Goal: Task Accomplishment & Management: Manage account settings

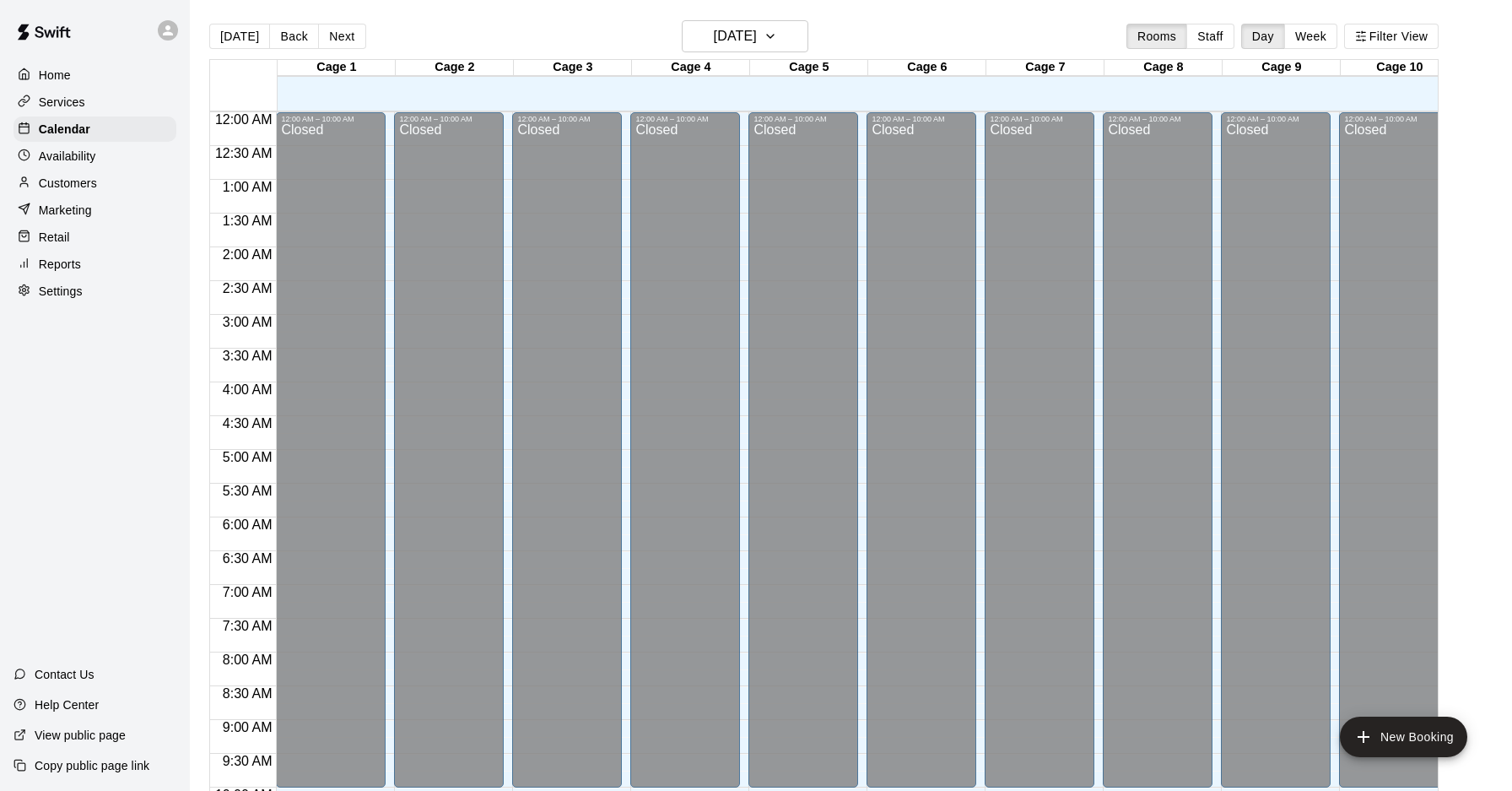
scroll to position [922, 3]
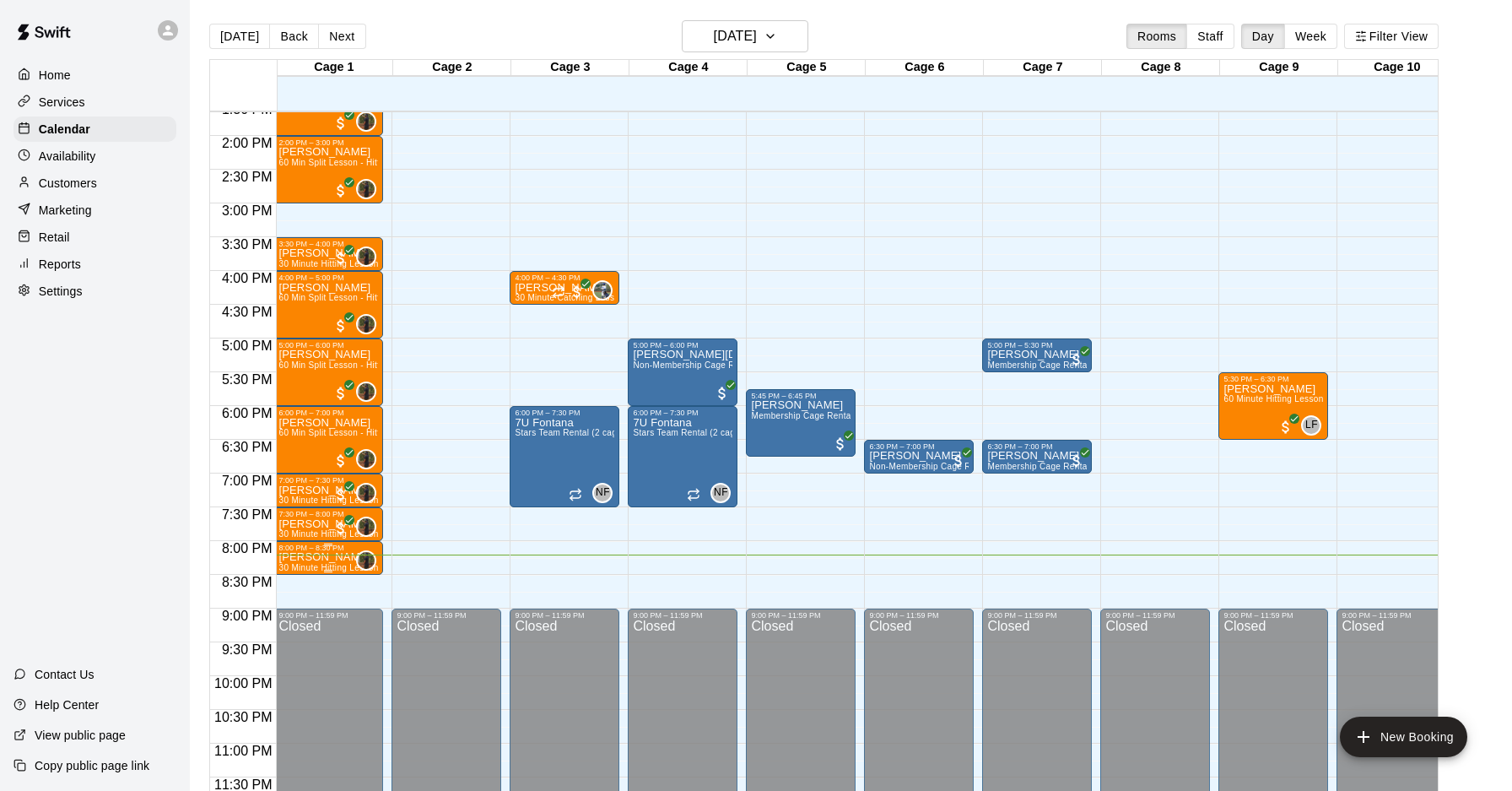
click at [317, 564] on span "30 Minute Hitting Lesson" at bounding box center [328, 568] width 99 height 10
click at [298, 622] on img "edit" at bounding box center [296, 621] width 19 height 19
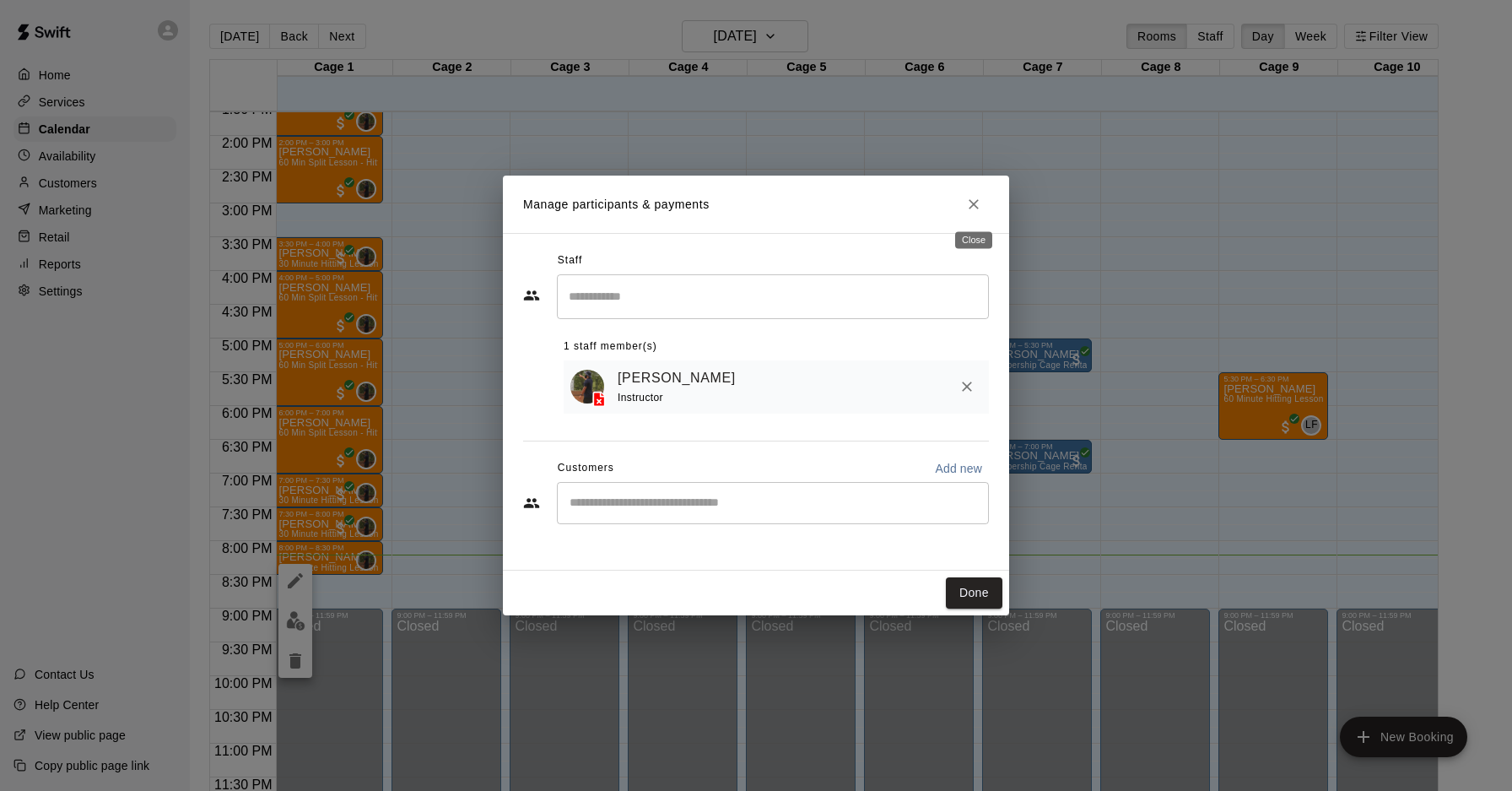
click at [977, 209] on icon "Close" at bounding box center [974, 204] width 17 height 17
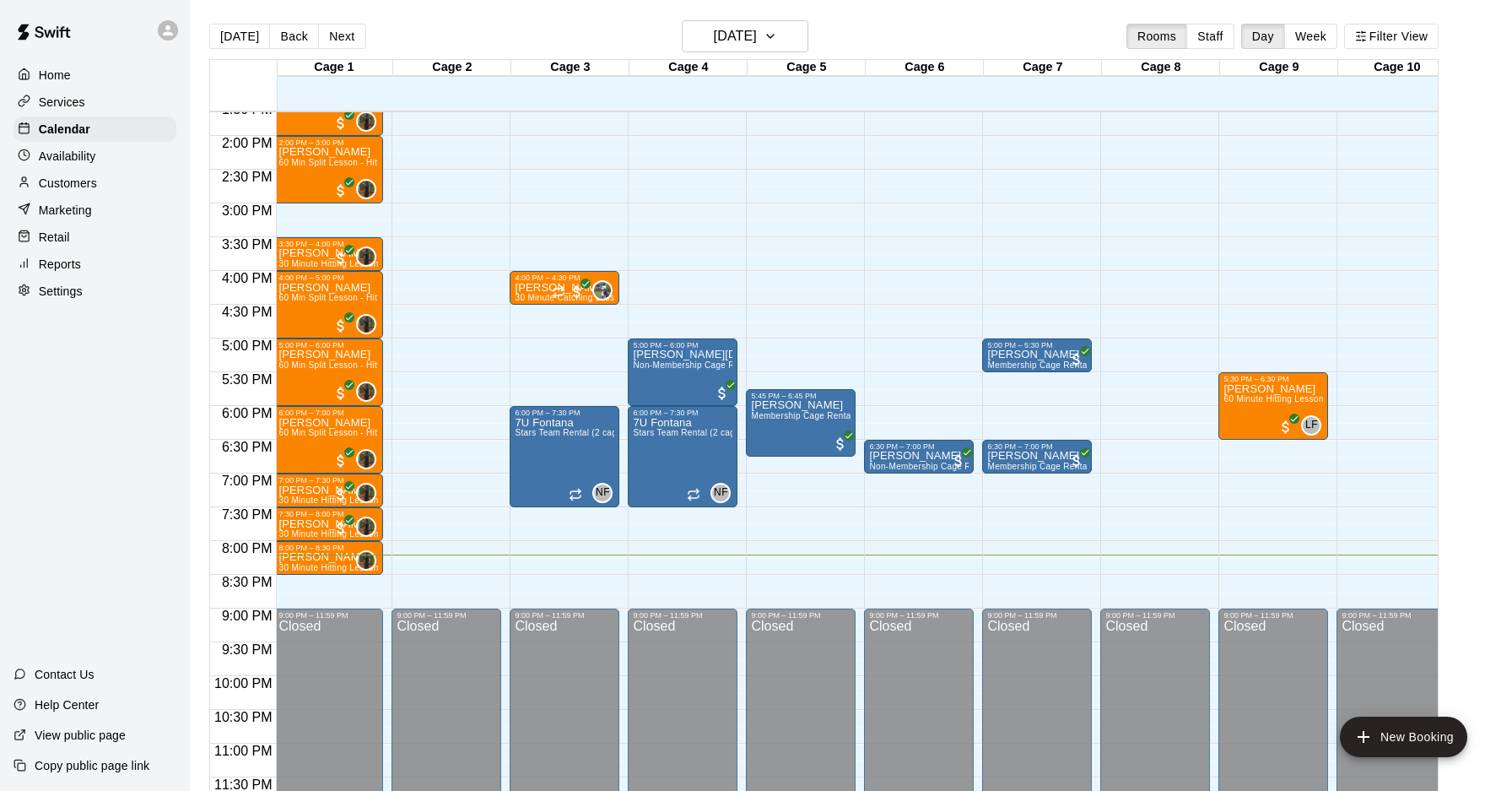
scroll to position [27, 0]
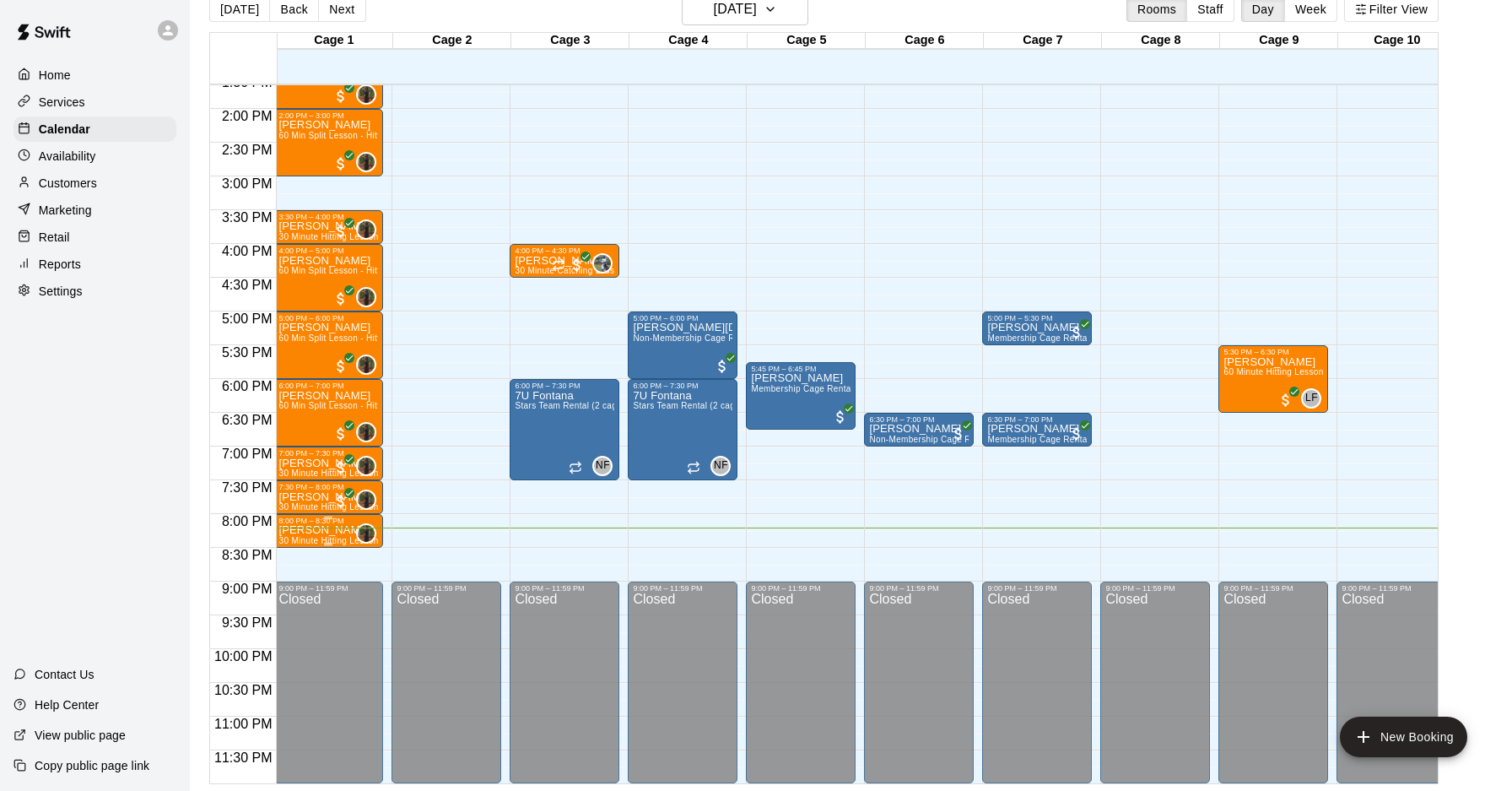
click at [338, 531] on p "[PERSON_NAME]" at bounding box center [328, 531] width 99 height 0
click at [298, 577] on button "edit" at bounding box center [295, 588] width 34 height 33
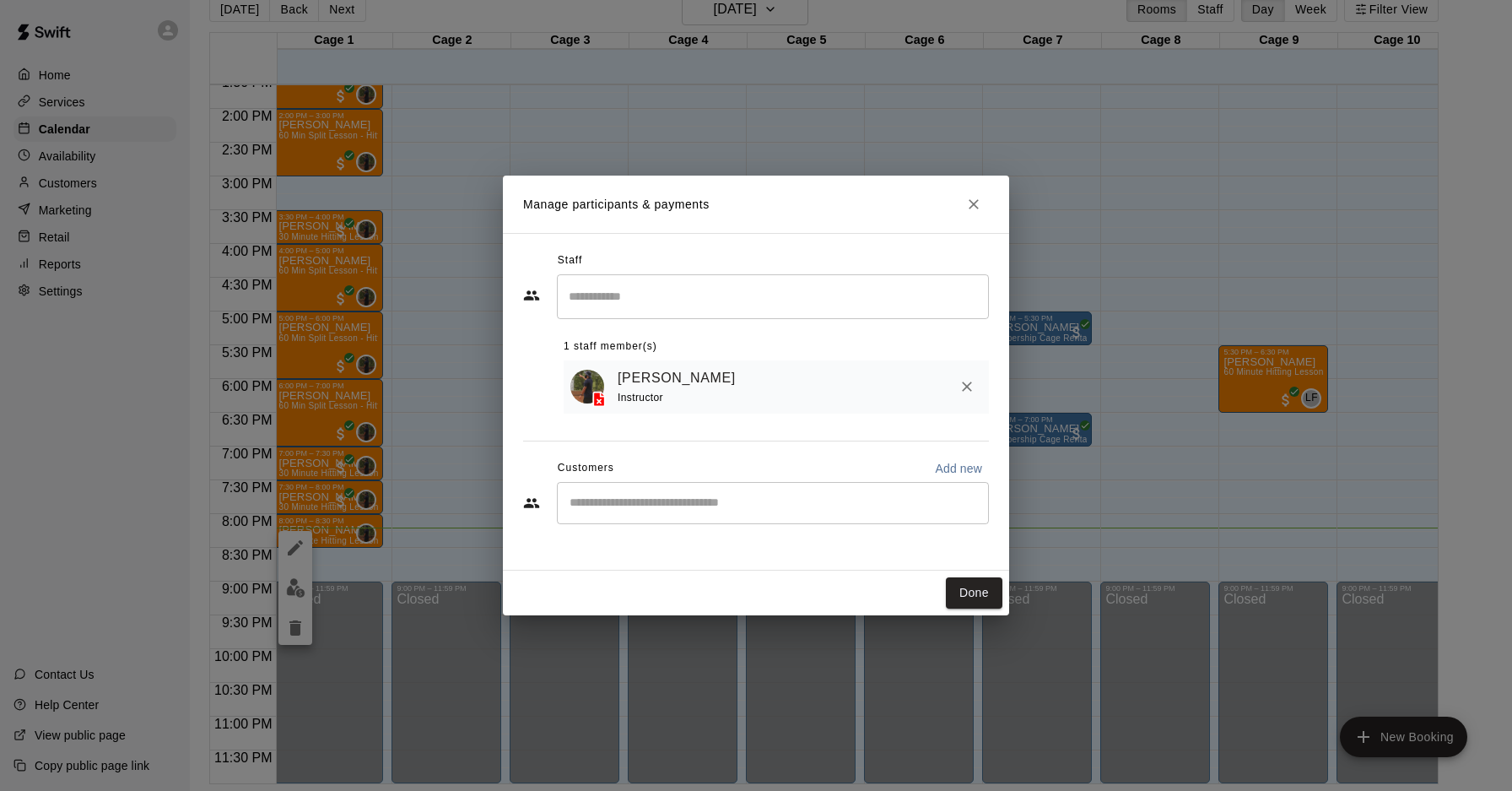
click at [817, 515] on div "​" at bounding box center [772, 503] width 432 height 42
click at [968, 207] on icon "Close" at bounding box center [974, 204] width 17 height 17
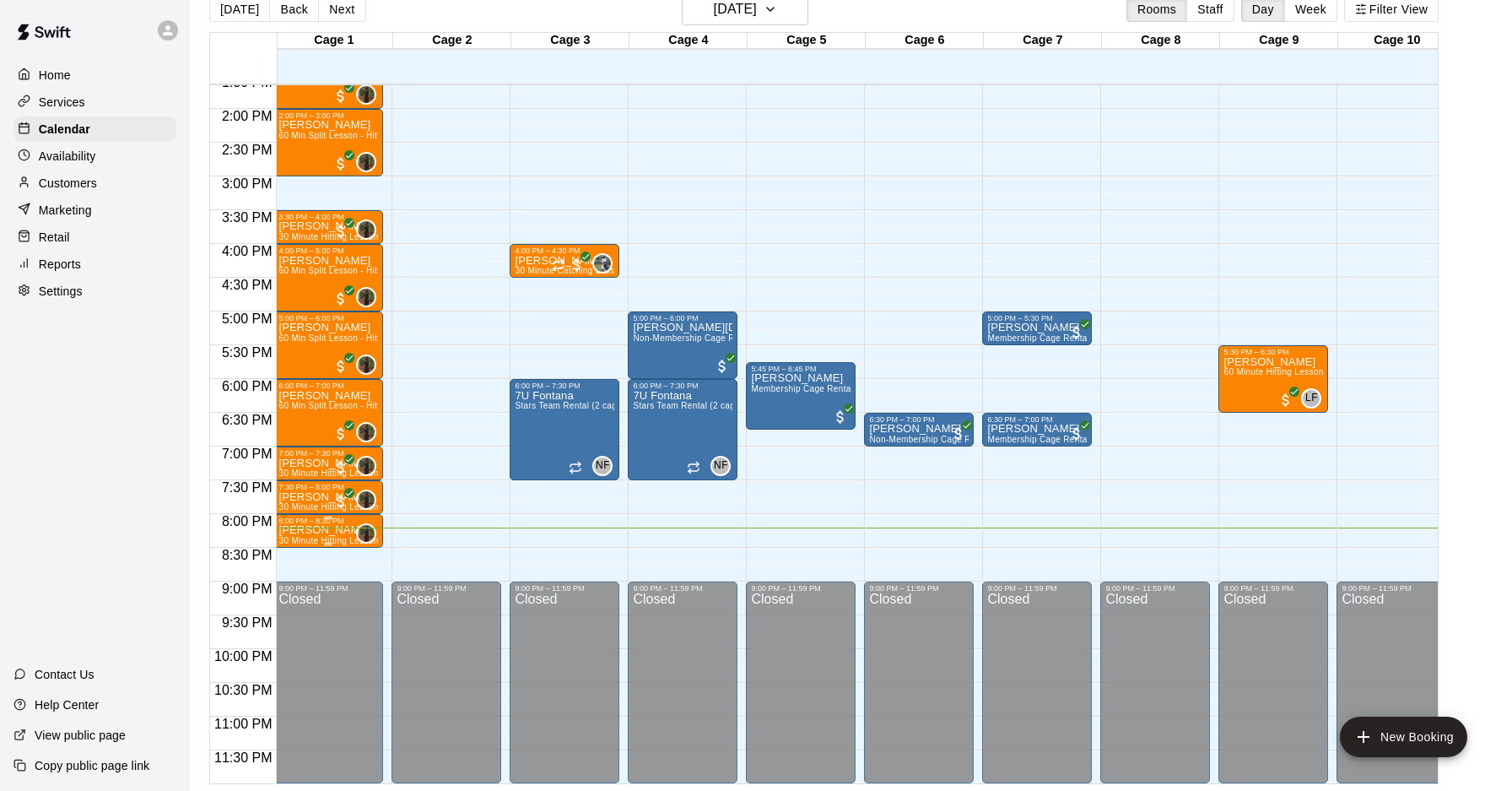
click at [302, 538] on span "30 Minute Hitting Lesson" at bounding box center [328, 540] width 99 height 10
click at [296, 646] on button "delete" at bounding box center [295, 633] width 34 height 34
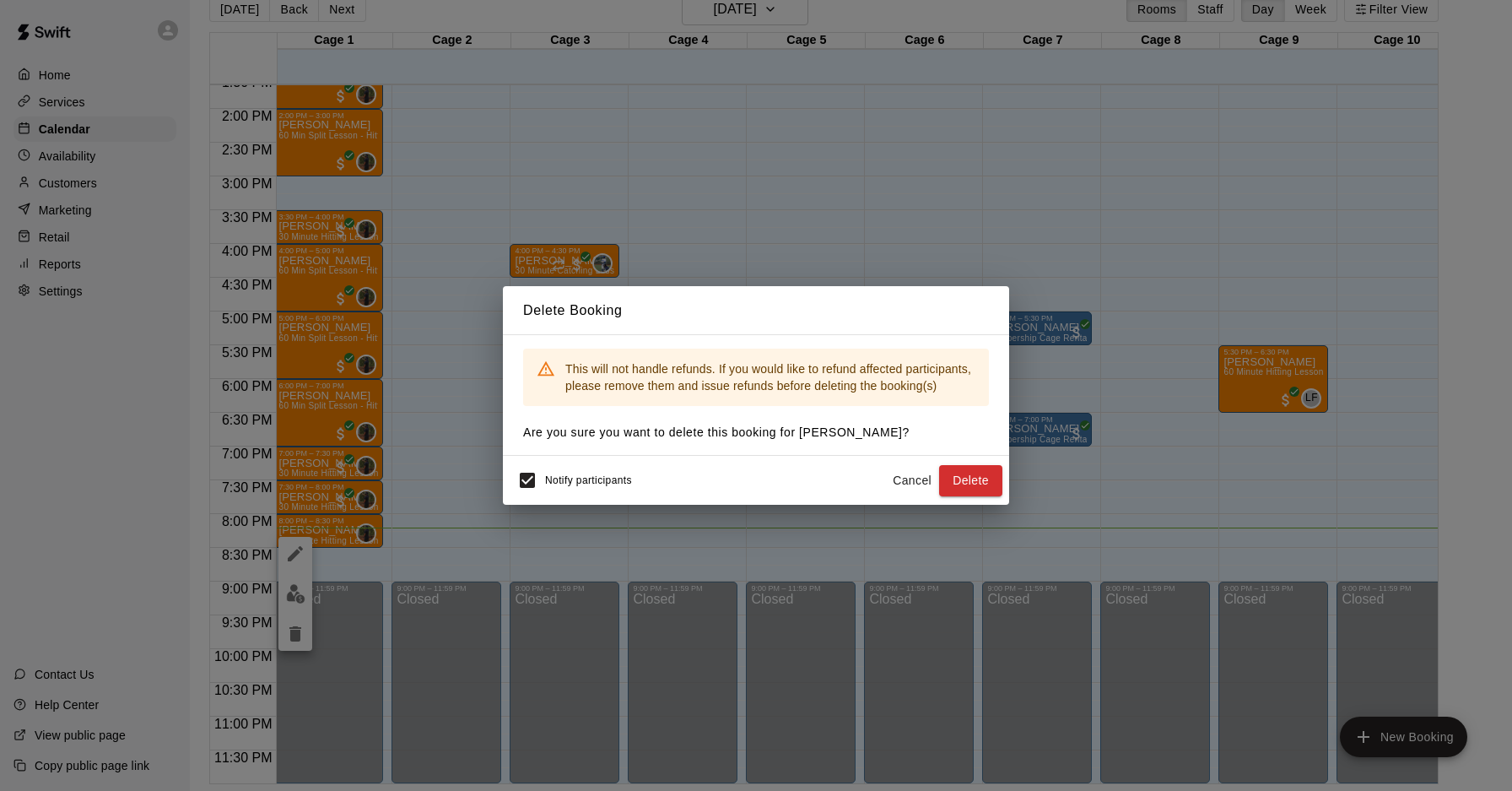
click at [901, 482] on button "Cancel" at bounding box center [912, 481] width 54 height 31
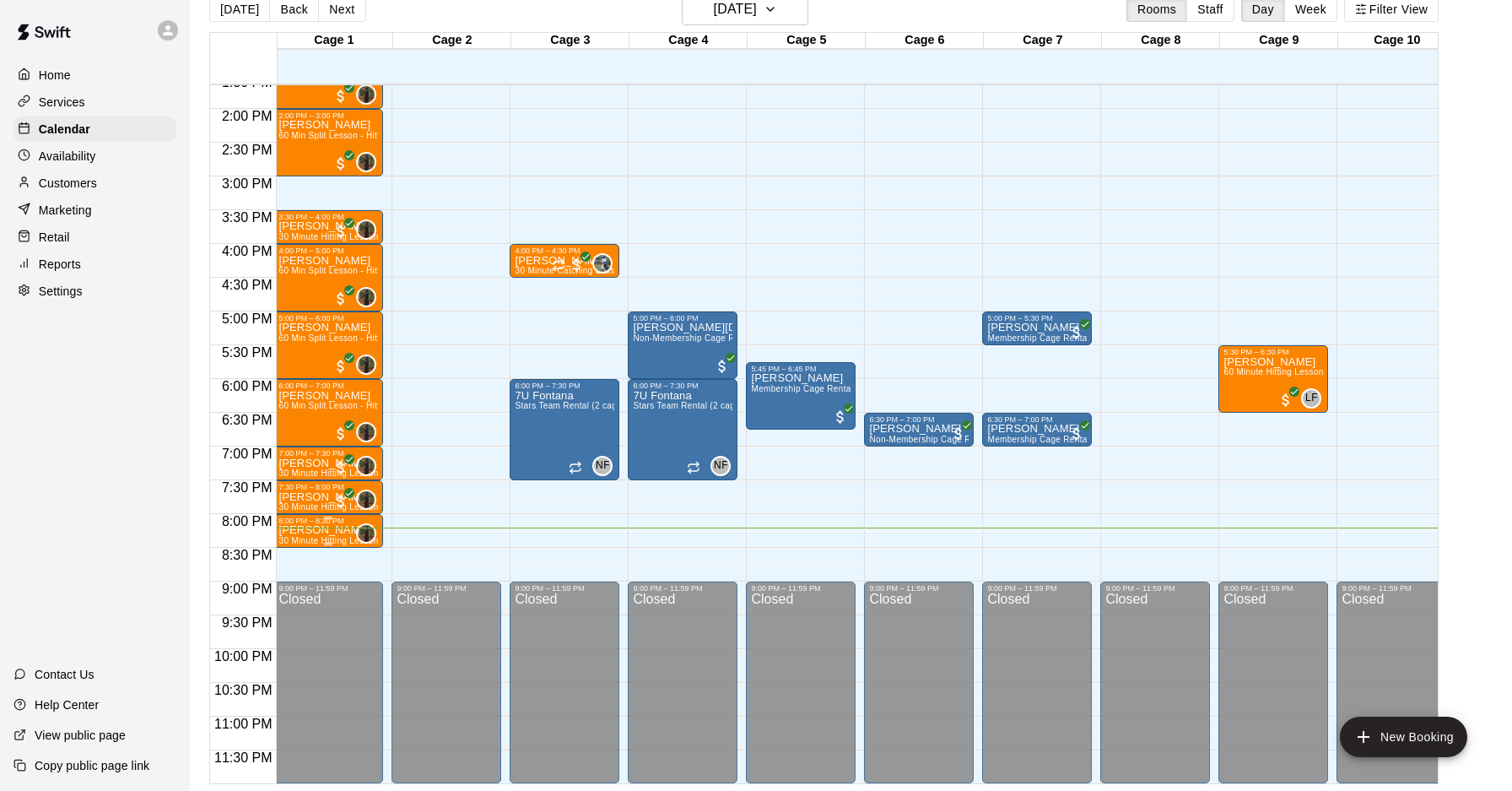
click at [318, 531] on p "[PERSON_NAME]" at bounding box center [328, 531] width 99 height 0
click at [290, 559] on button "edit" at bounding box center [295, 548] width 34 height 34
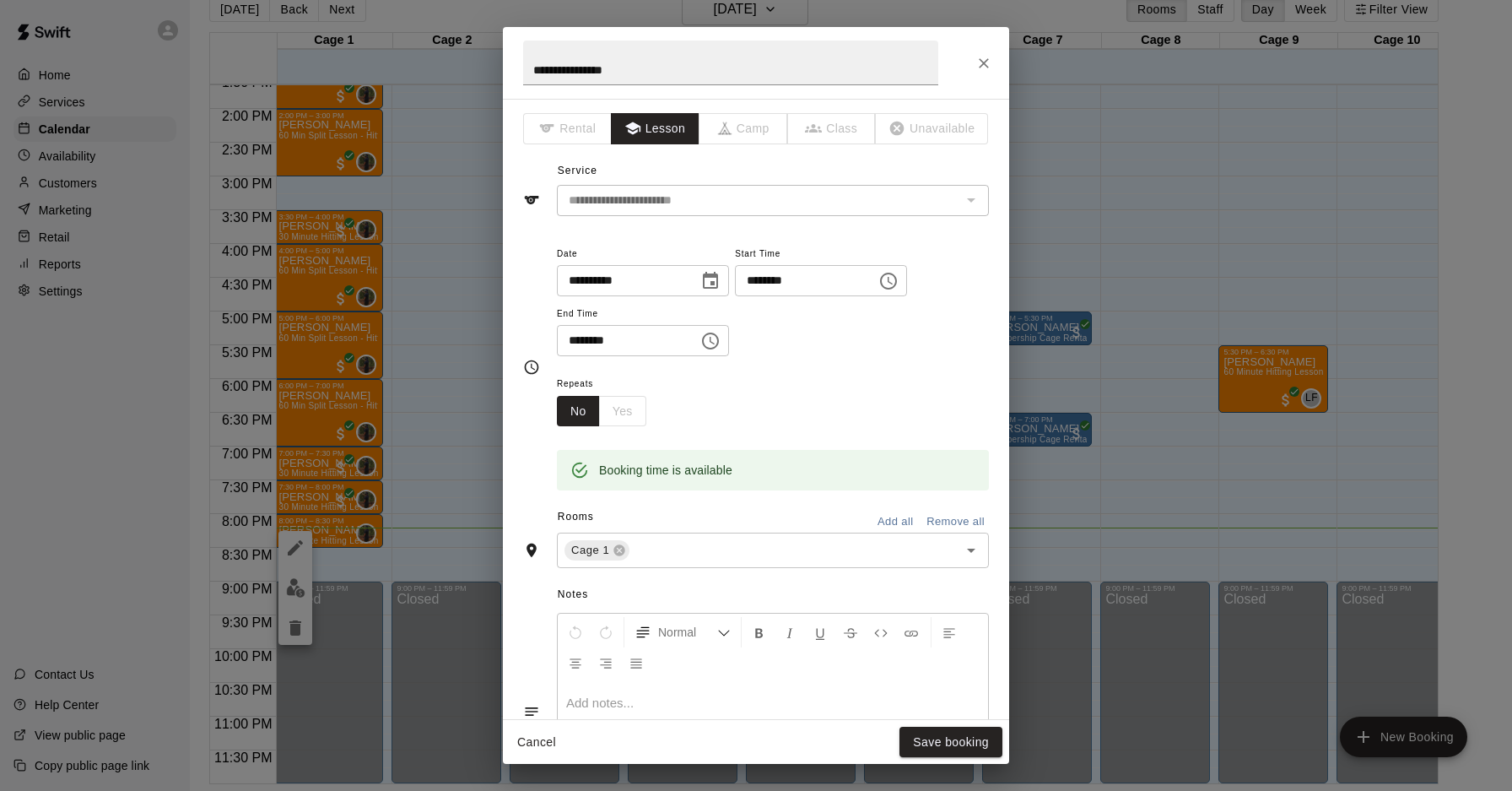
click at [641, 711] on div at bounding box center [773, 745] width 431 height 126
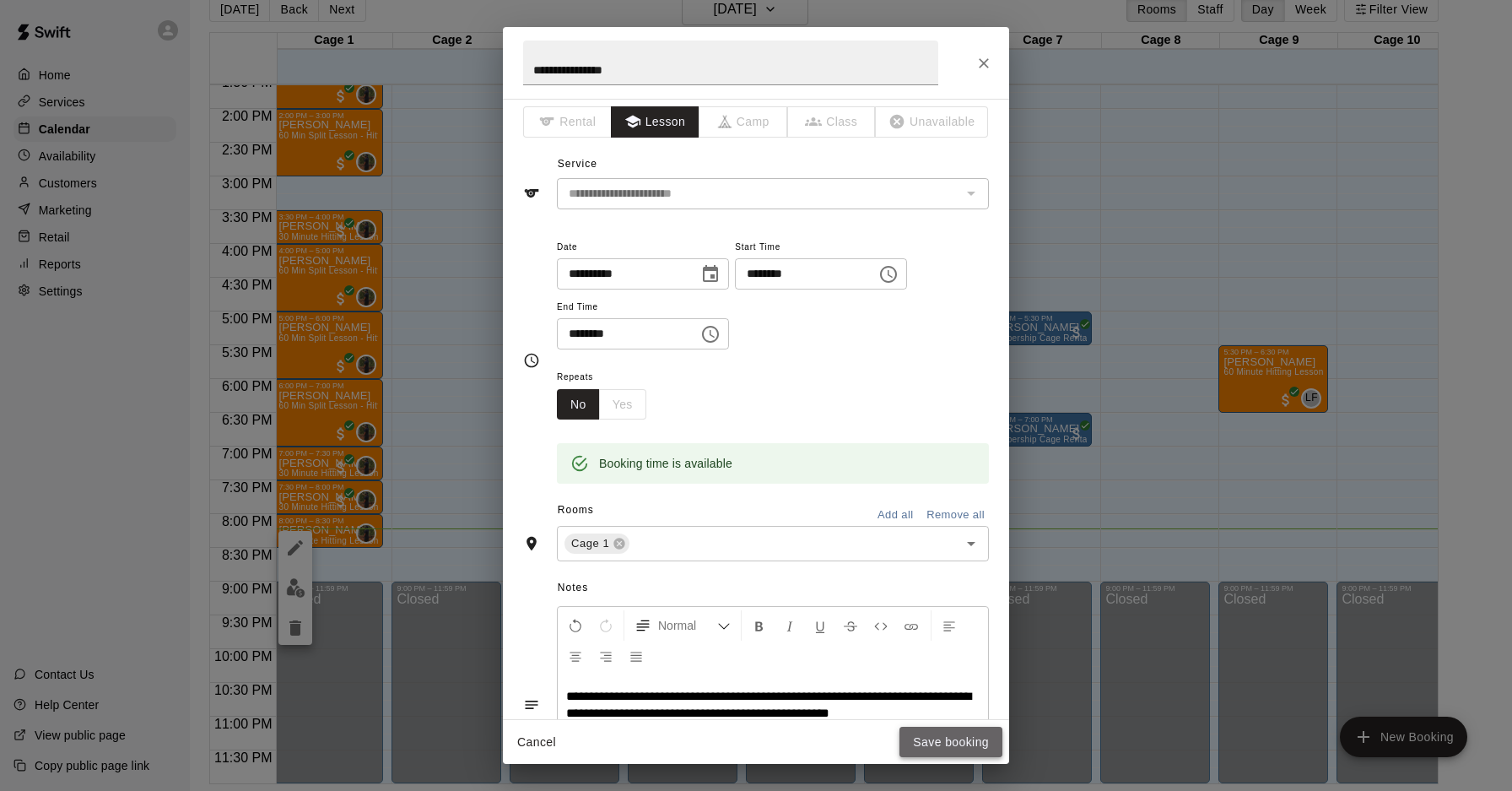
click at [914, 743] on button "Save booking" at bounding box center [951, 743] width 103 height 31
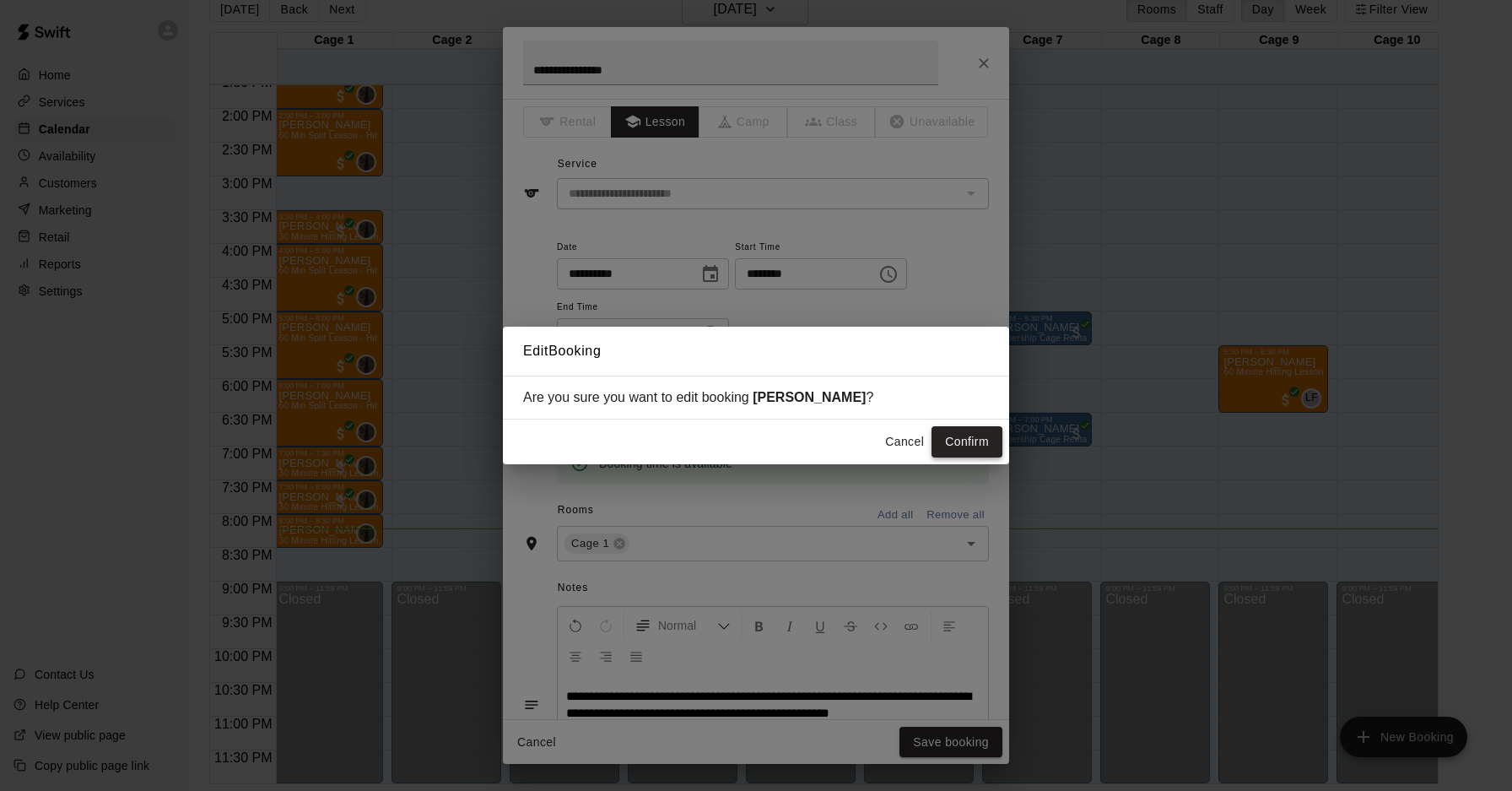
click at [949, 443] on button "Confirm" at bounding box center [967, 442] width 71 height 31
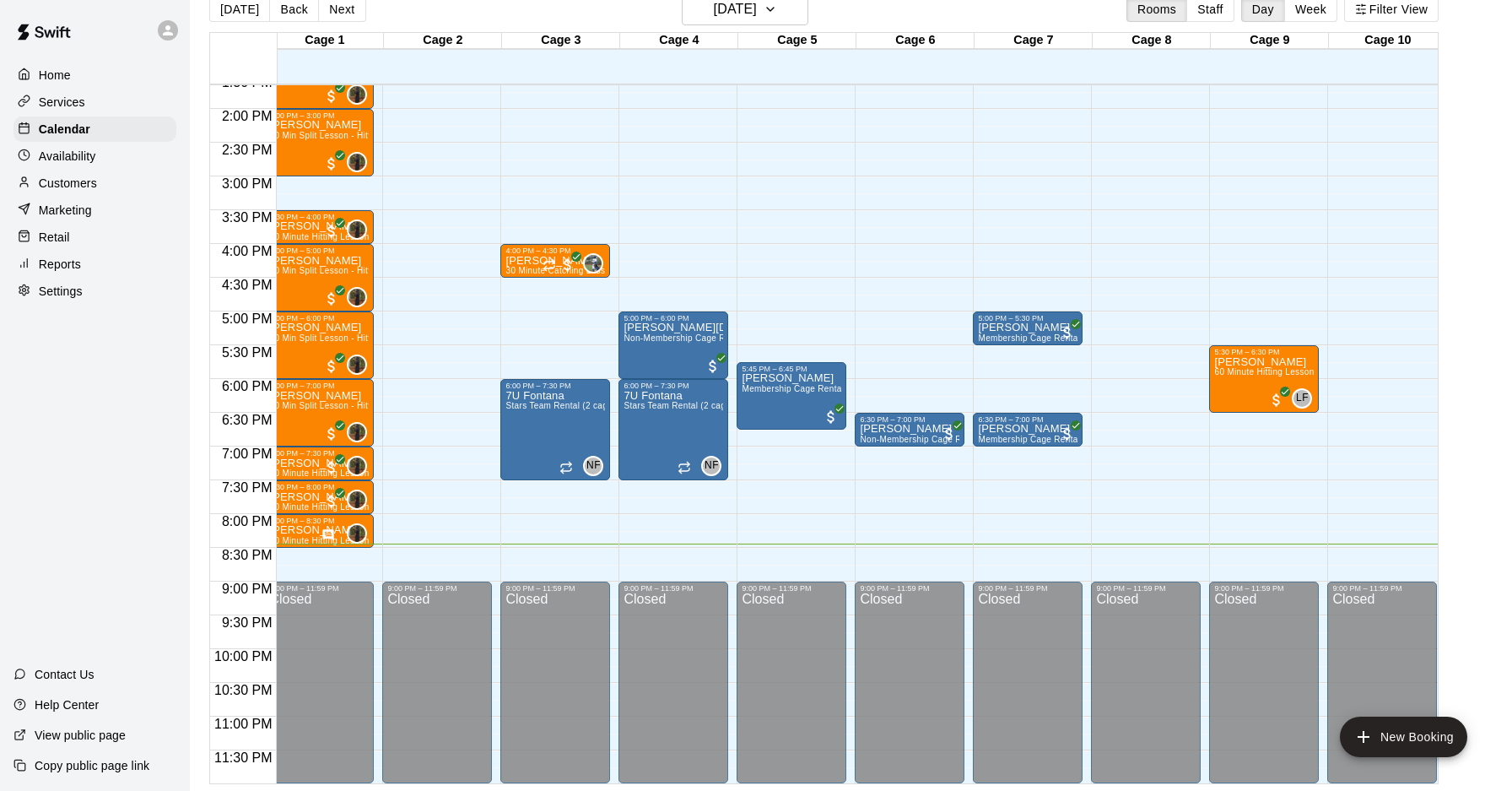
scroll to position [0, 0]
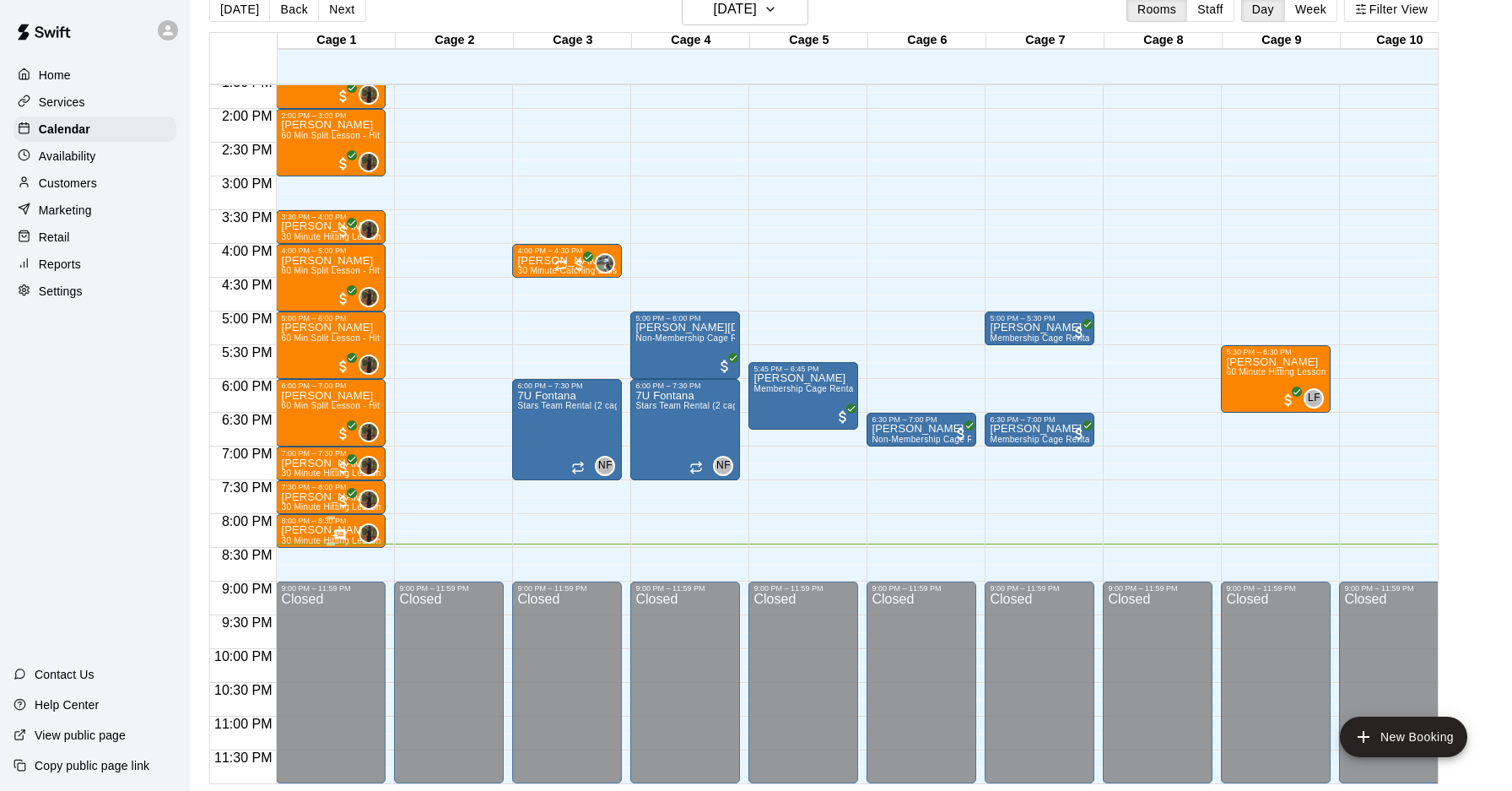
click at [355, 531] on div "0" at bounding box center [356, 533] width 46 height 20
click at [409, 505] on div at bounding box center [756, 396] width 1512 height 791
click at [343, 531] on icon "Has notes" at bounding box center [340, 535] width 11 height 11
click at [355, 553] on icon "edit" at bounding box center [351, 545] width 20 height 20
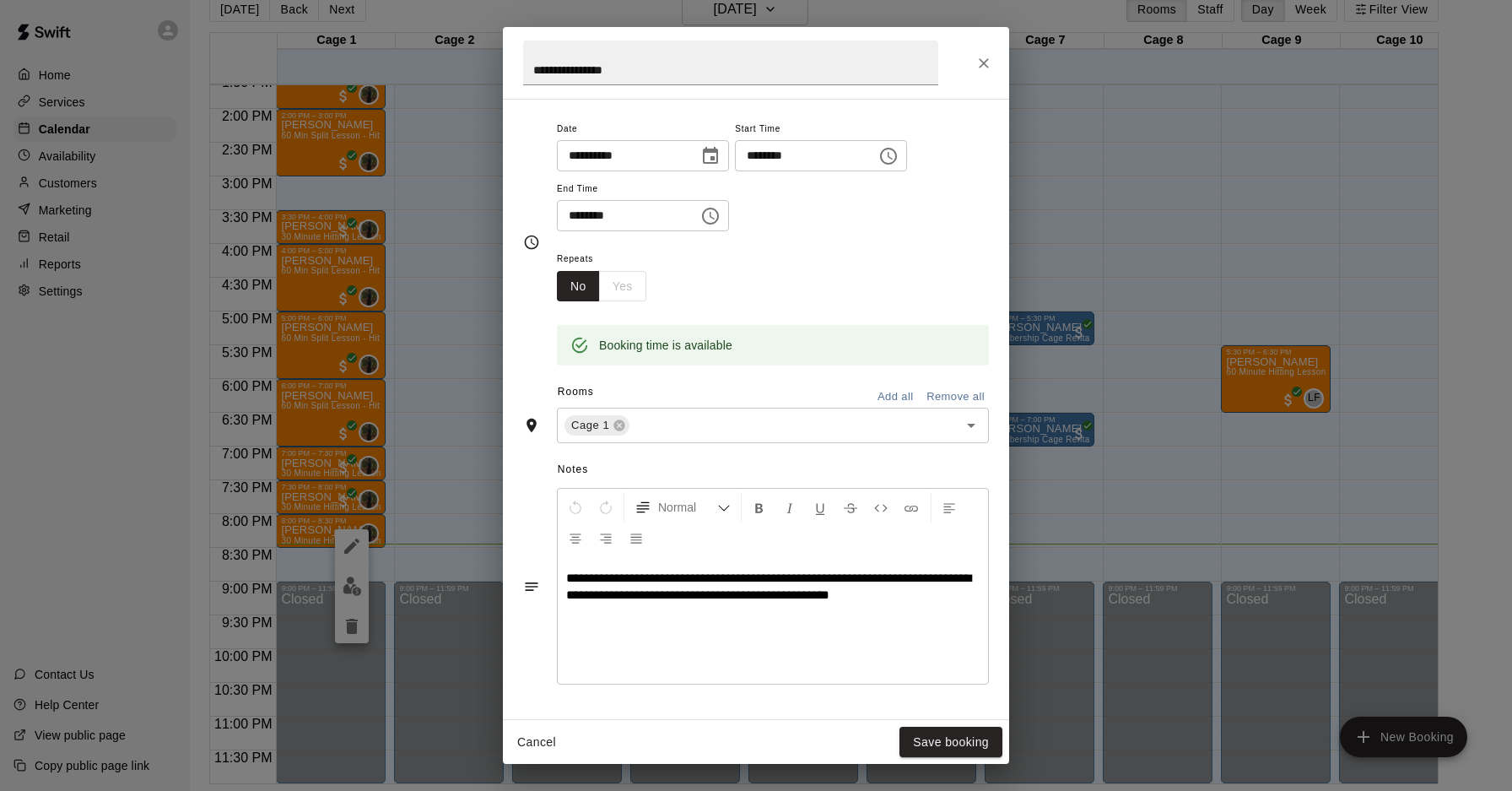
scroll to position [125, 0]
click at [975, 60] on button "Close" at bounding box center [983, 63] width 30 height 30
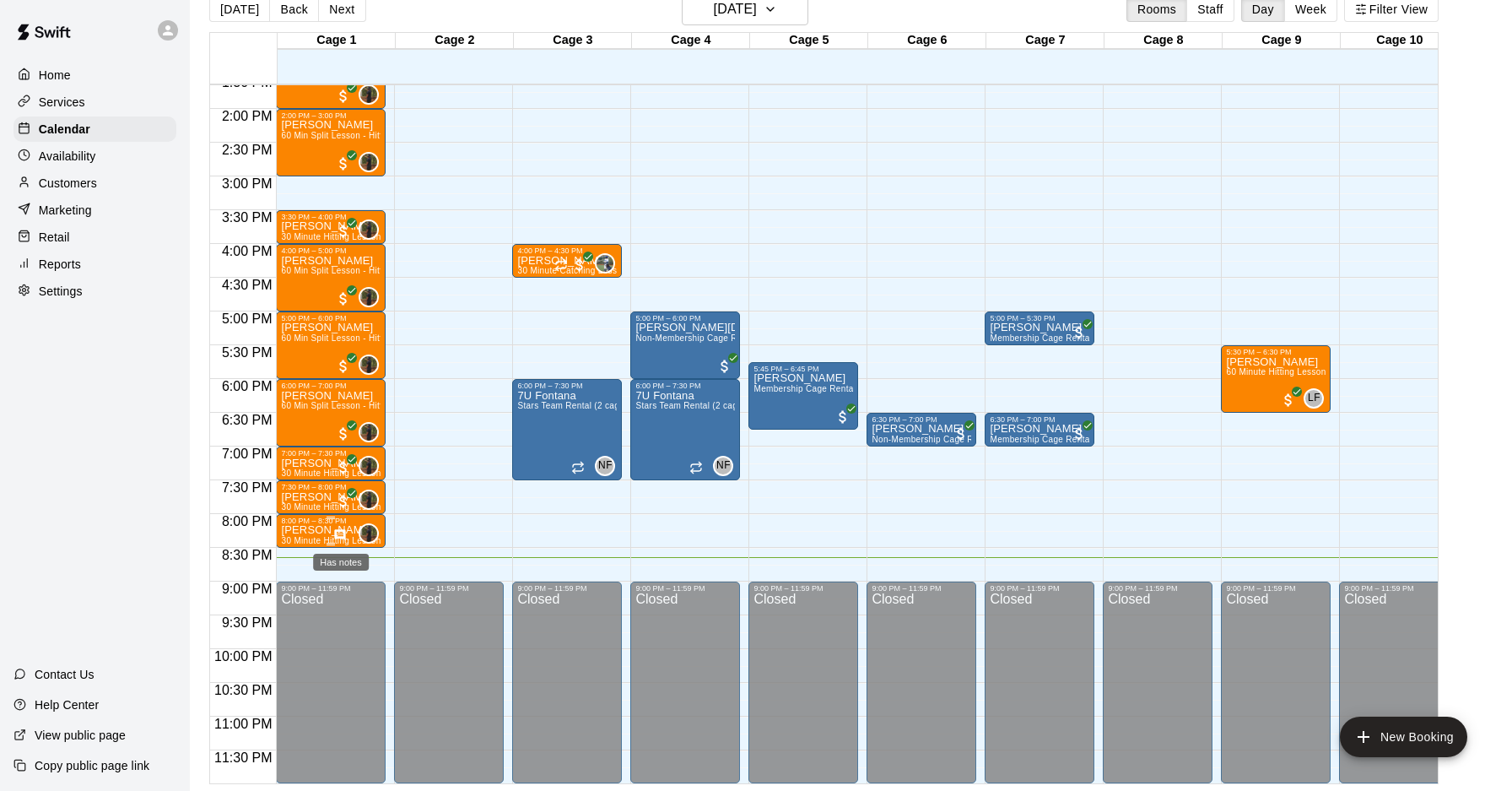
click at [347, 529] on icon "Has notes" at bounding box center [340, 536] width 14 height 14
click at [355, 588] on img "edit" at bounding box center [351, 585] width 19 height 19
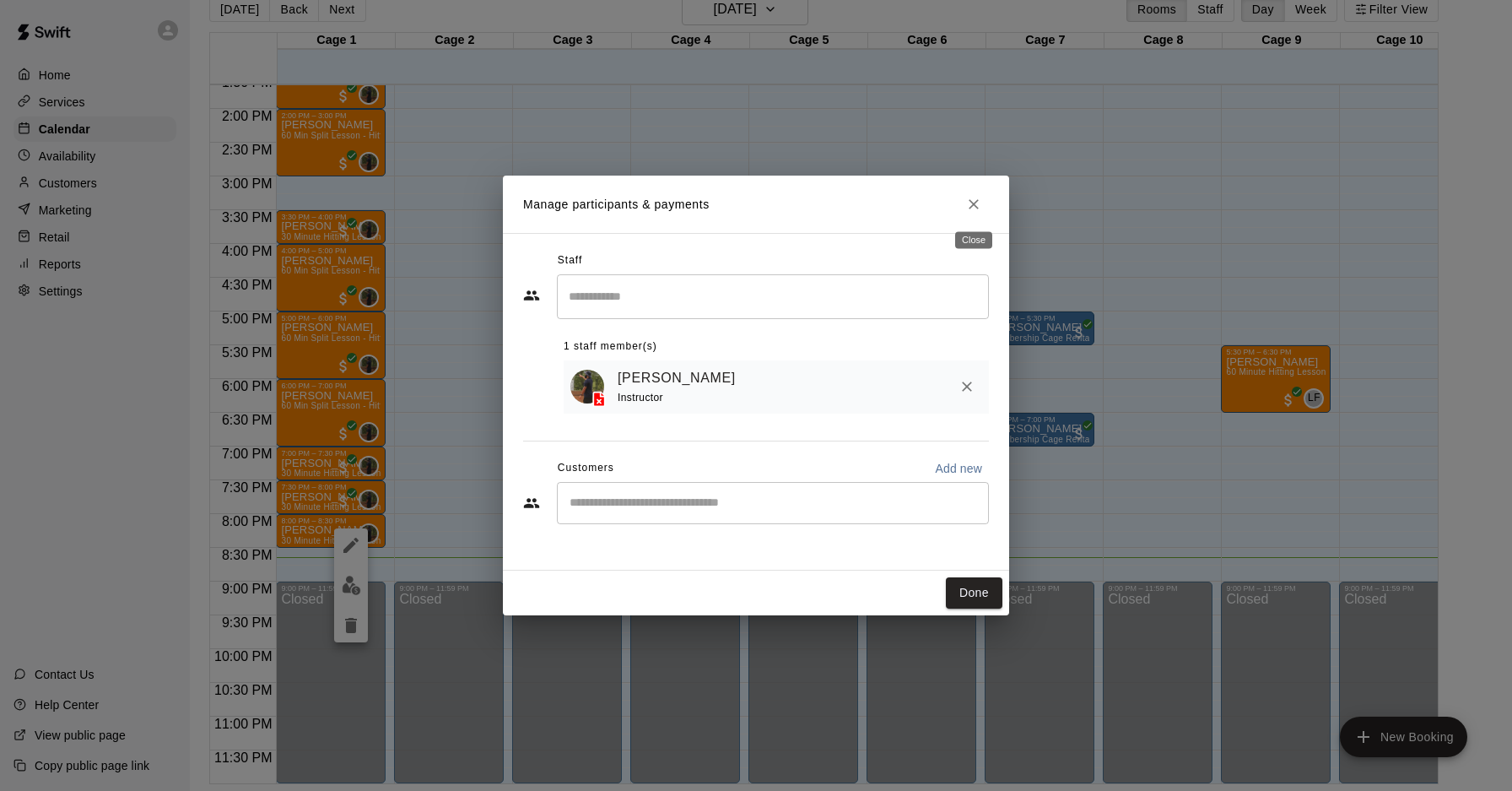
click at [964, 199] on button "Close" at bounding box center [973, 204] width 30 height 30
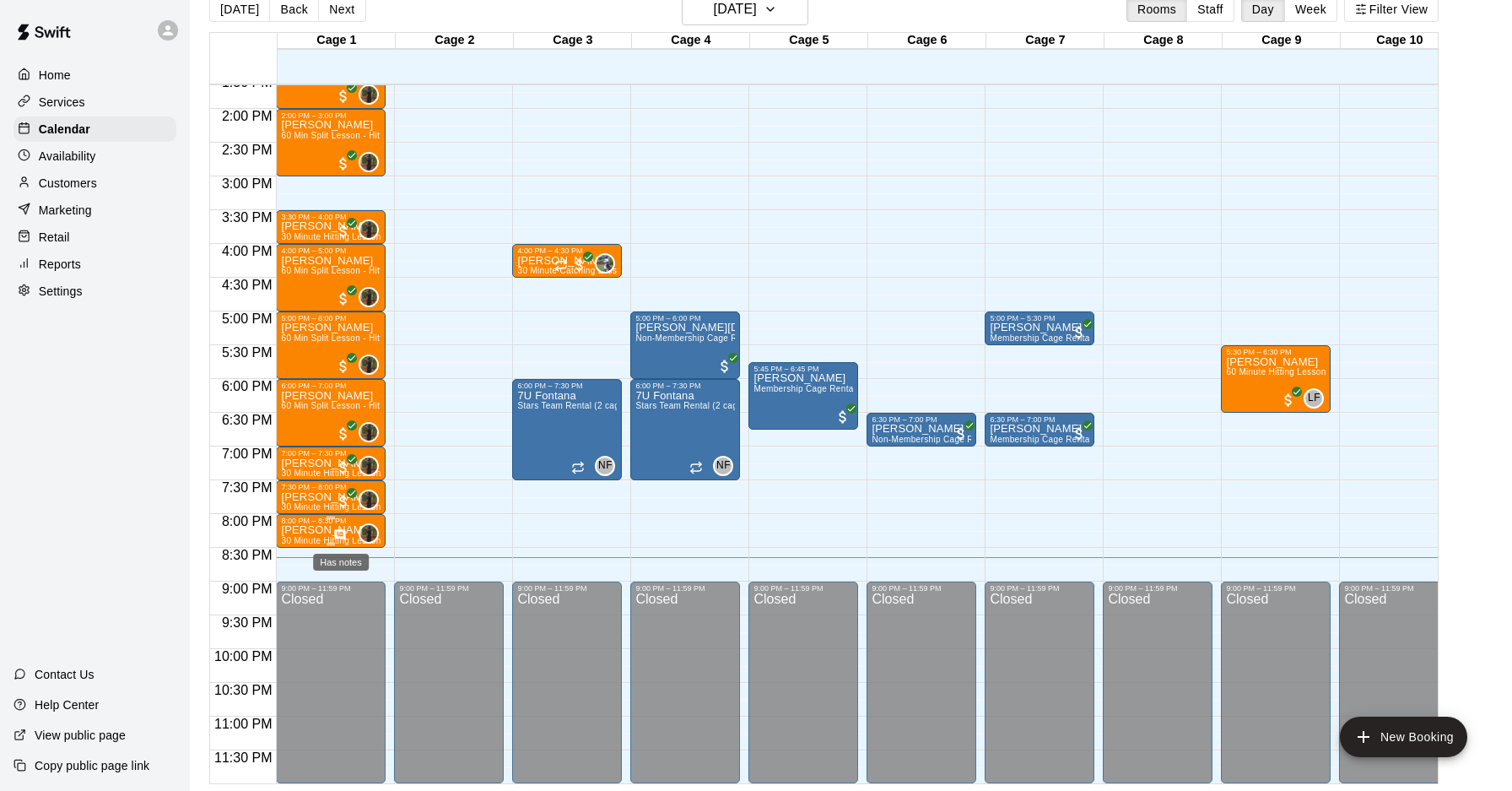
click at [343, 531] on icon "Has notes" at bounding box center [340, 535] width 11 height 11
click at [344, 542] on icon "edit" at bounding box center [351, 545] width 20 height 20
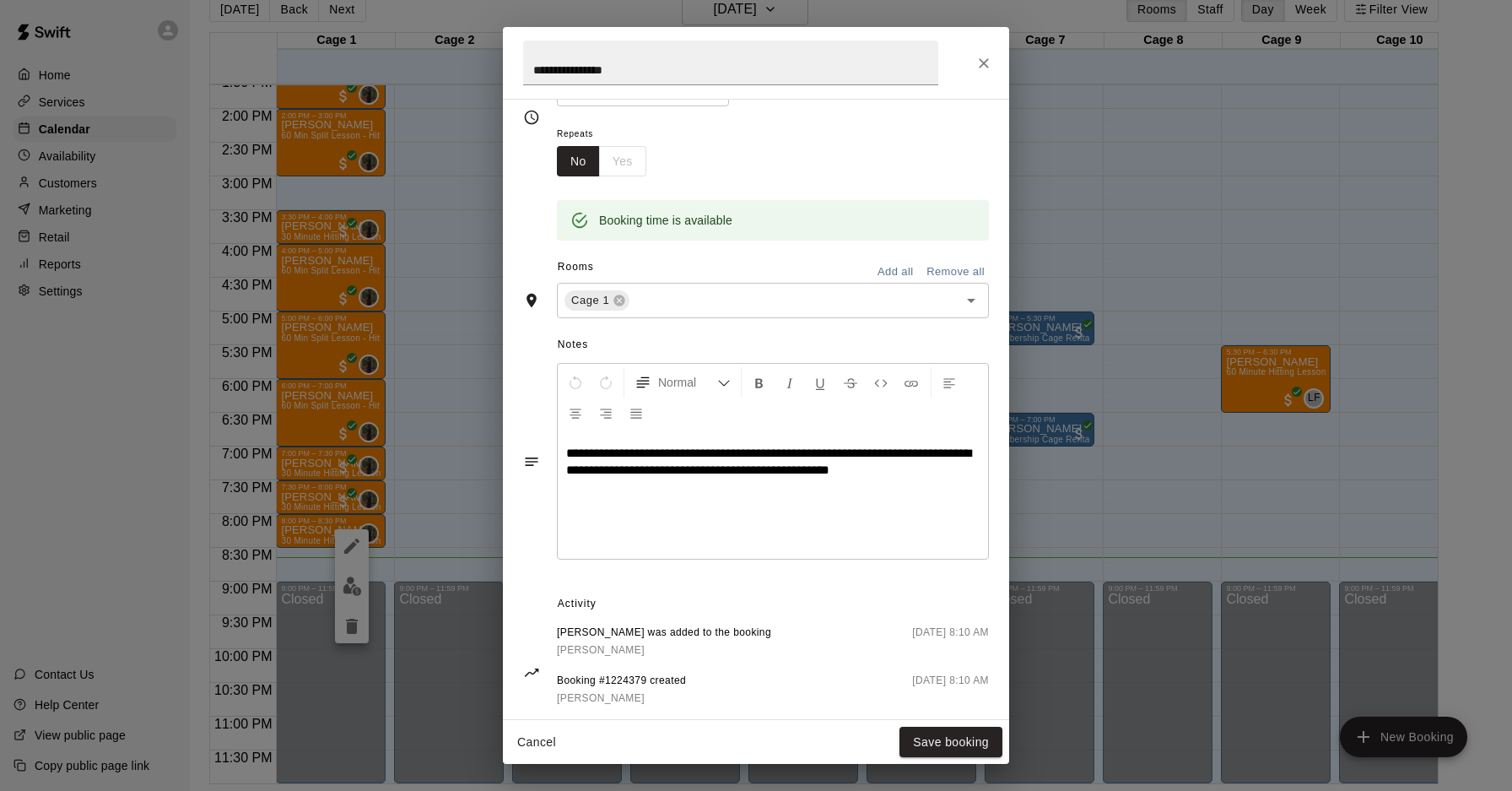
scroll to position [259, 0]
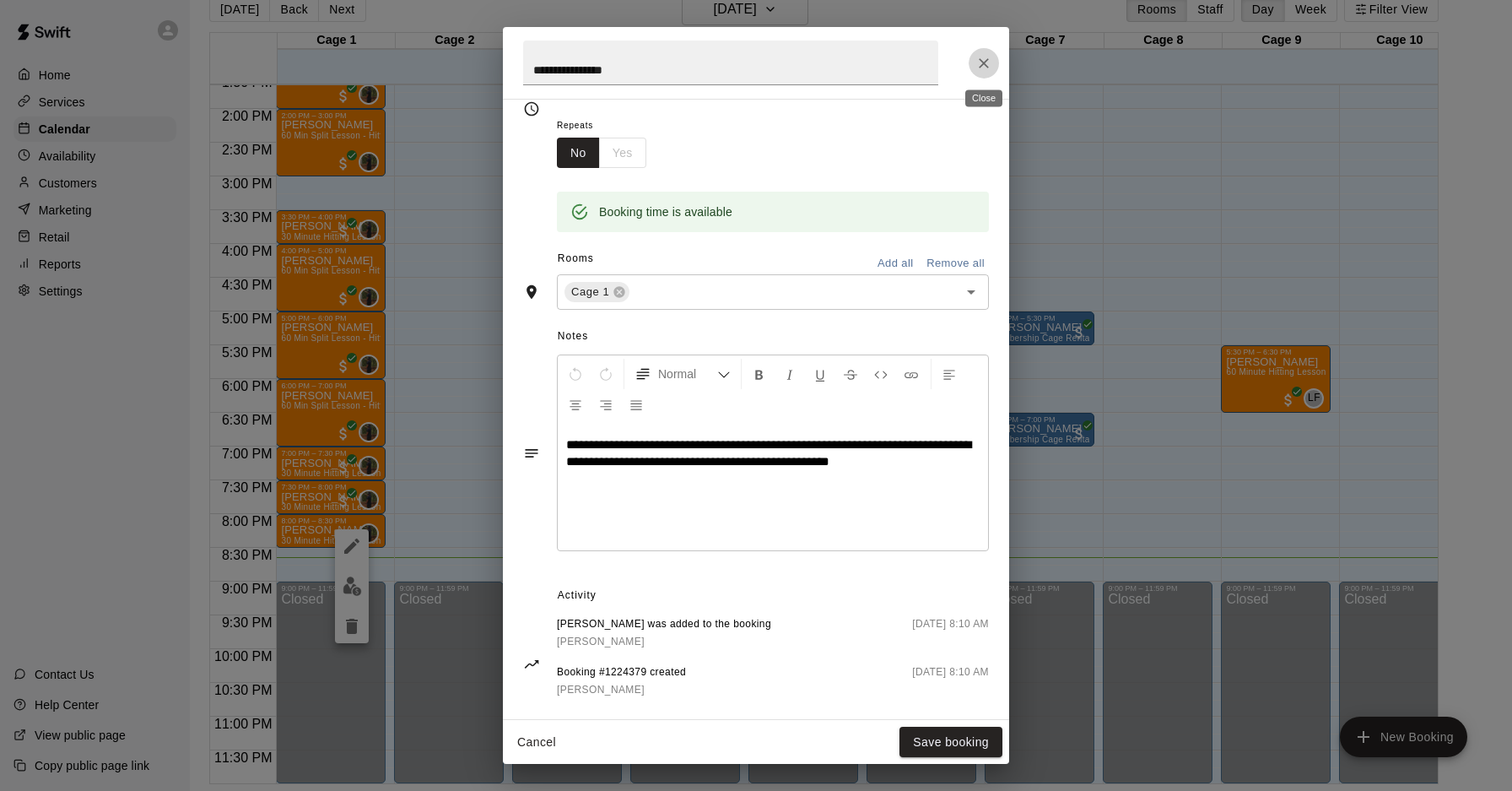
click at [986, 66] on icon "Close" at bounding box center [984, 63] width 10 height 10
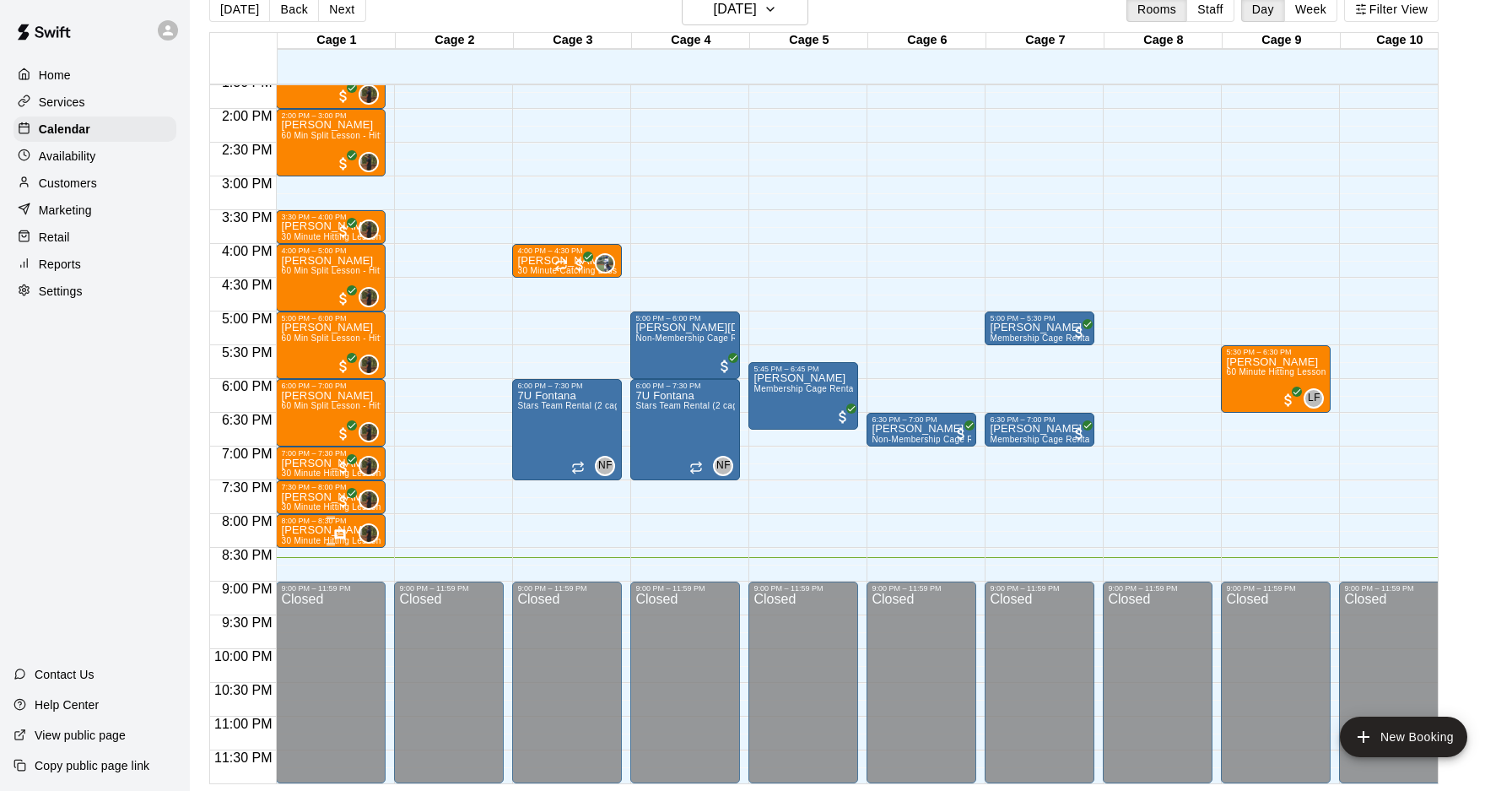
click at [325, 531] on p "[PERSON_NAME]" at bounding box center [330, 531] width 99 height 0
click at [298, 592] on img "edit" at bounding box center [299, 588] width 19 height 19
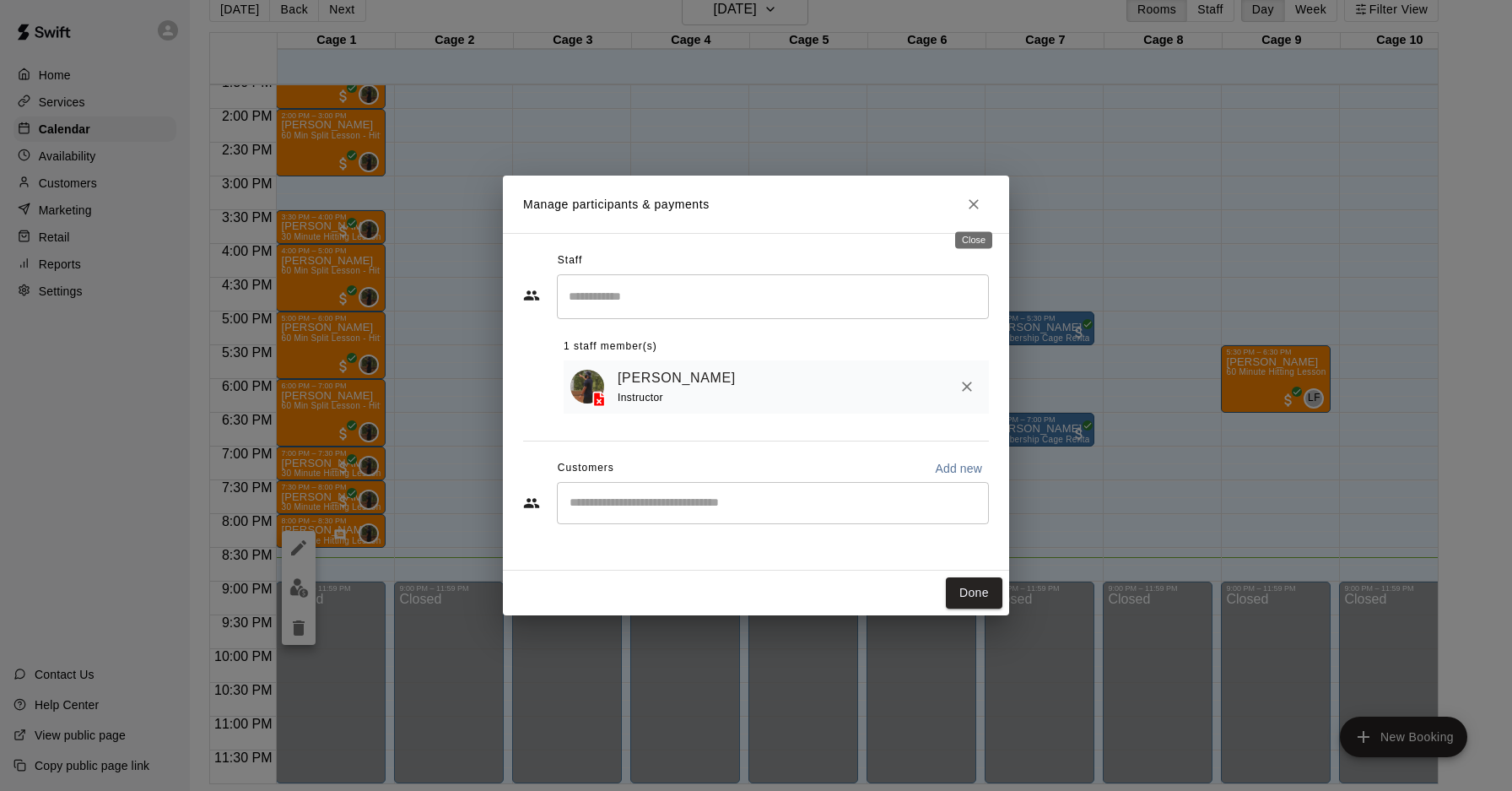
click at [972, 208] on icon "Close" at bounding box center [974, 204] width 17 height 17
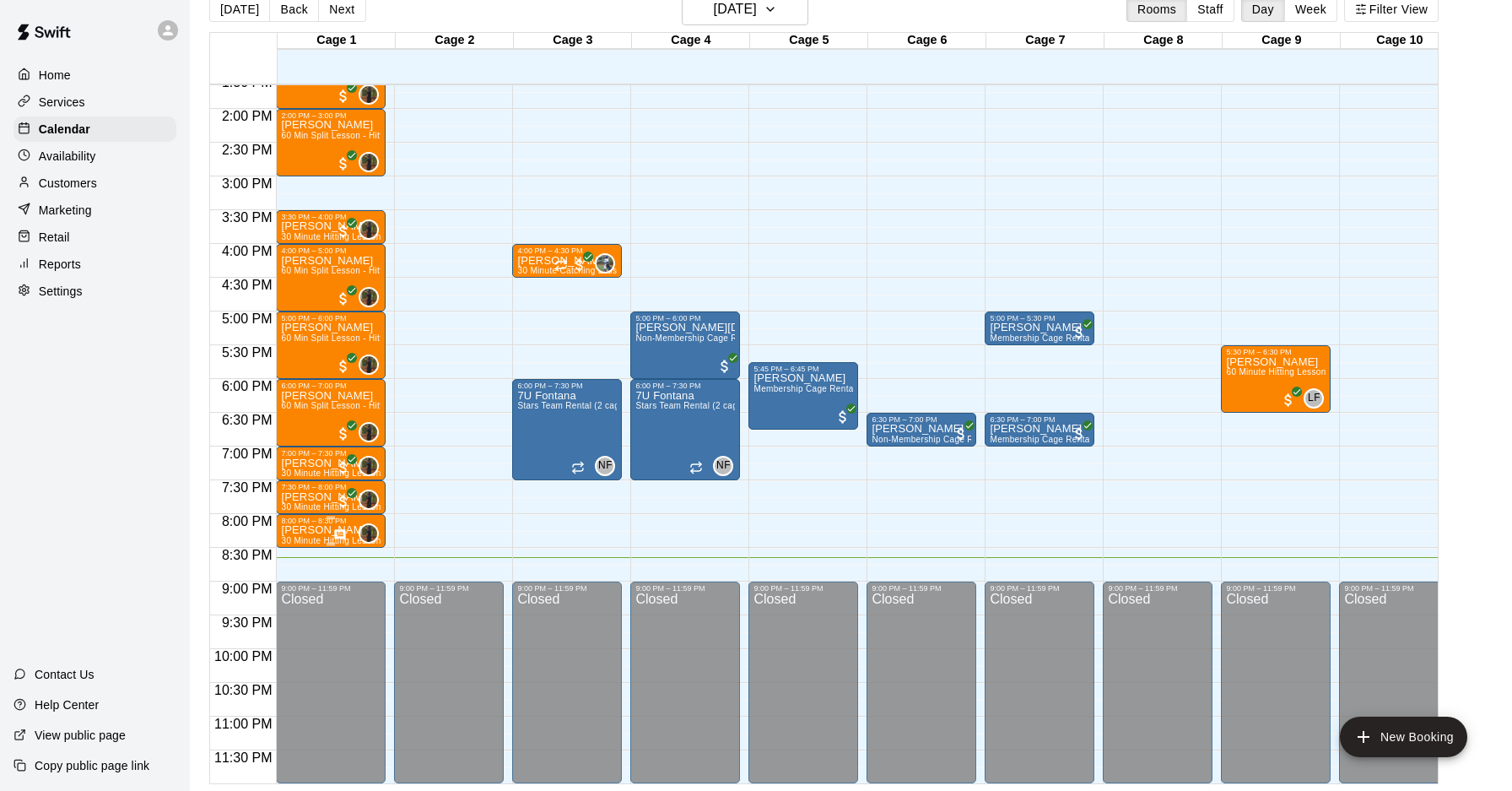
click at [358, 535] on div "0" at bounding box center [356, 533] width 46 height 20
click at [352, 587] on img "edit" at bounding box center [351, 580] width 19 height 19
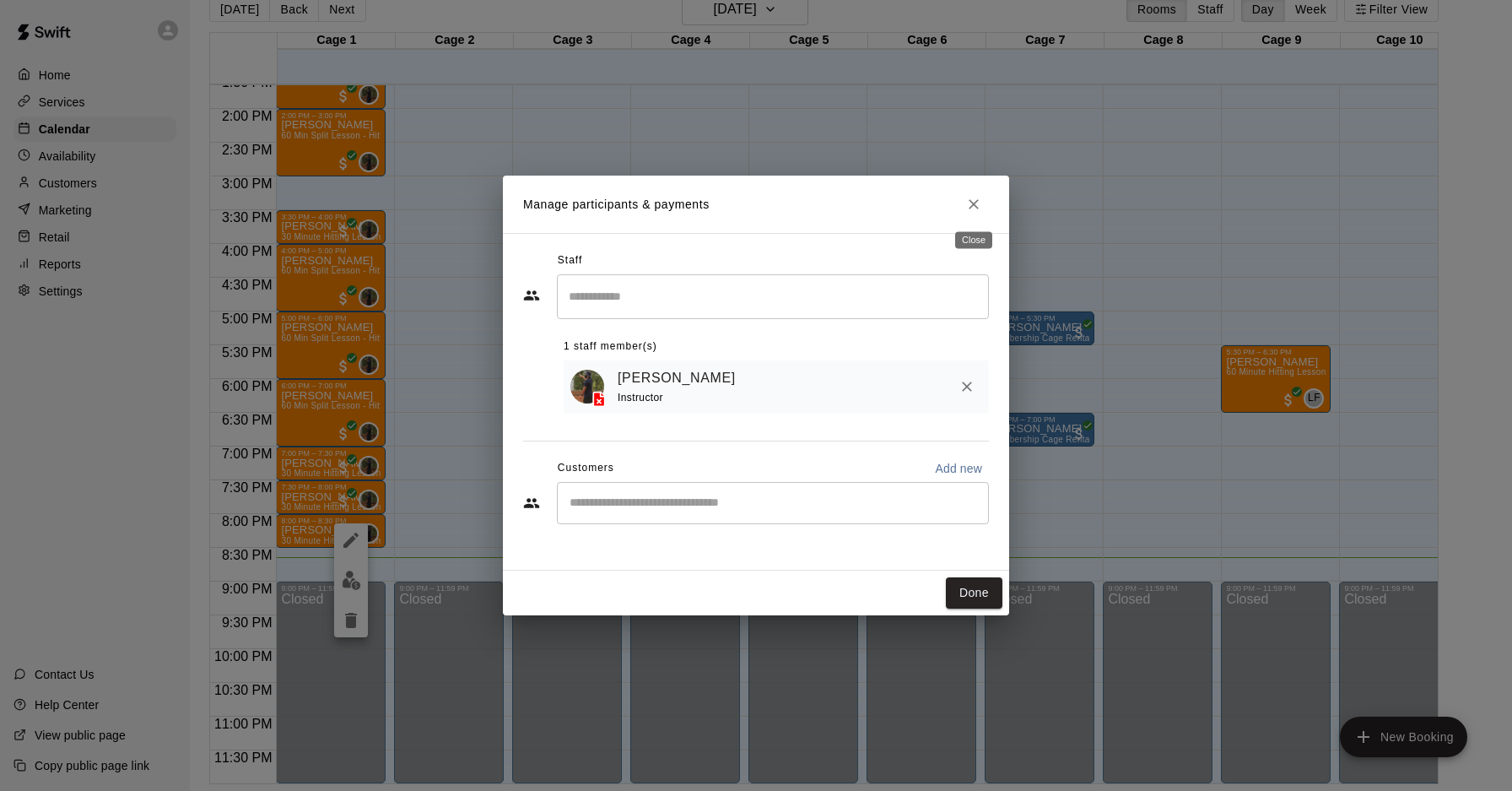
click at [977, 198] on icon "Close" at bounding box center [974, 204] width 17 height 17
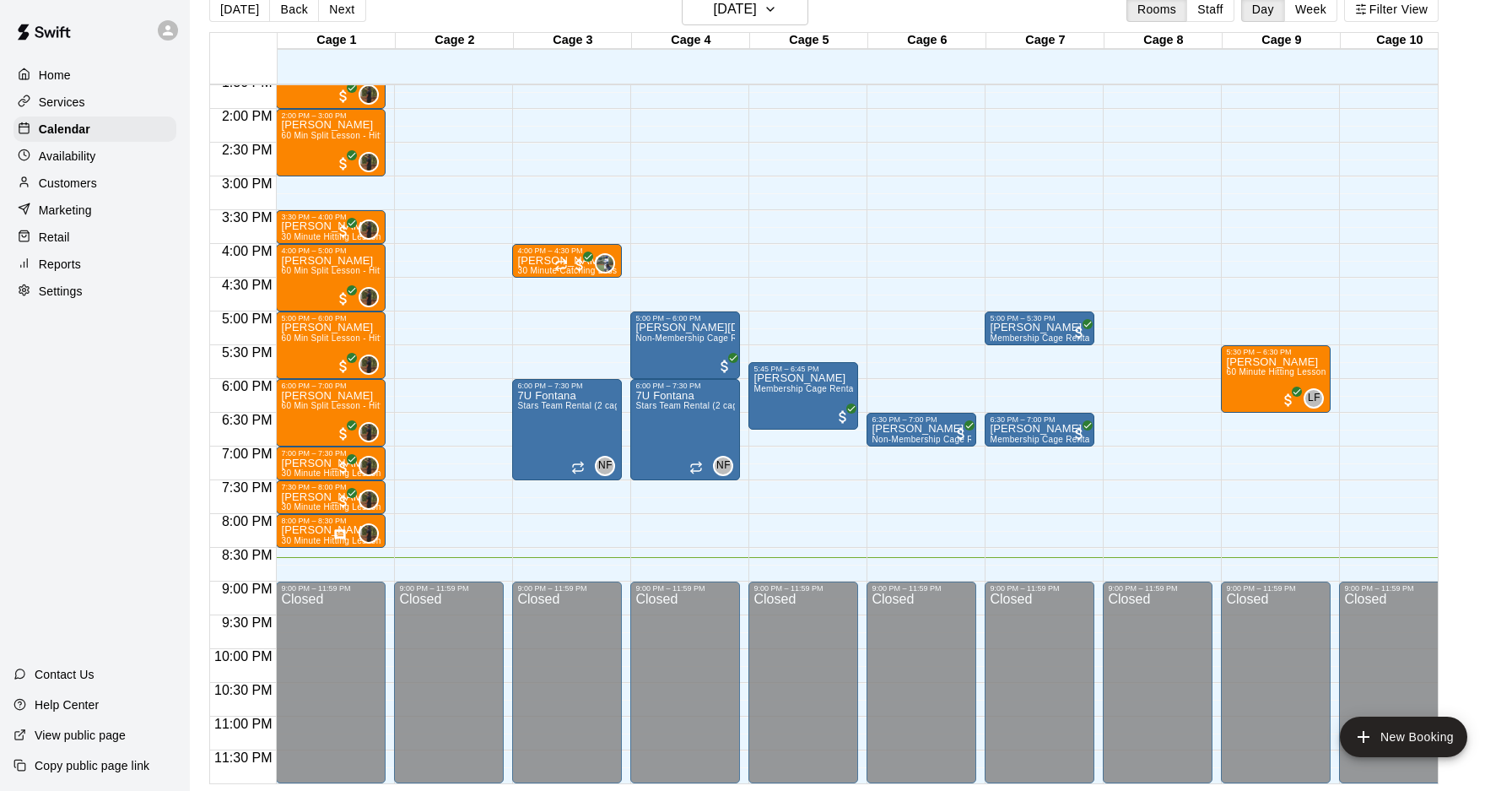
click at [97, 190] on div "Customers" at bounding box center [95, 183] width 163 height 25
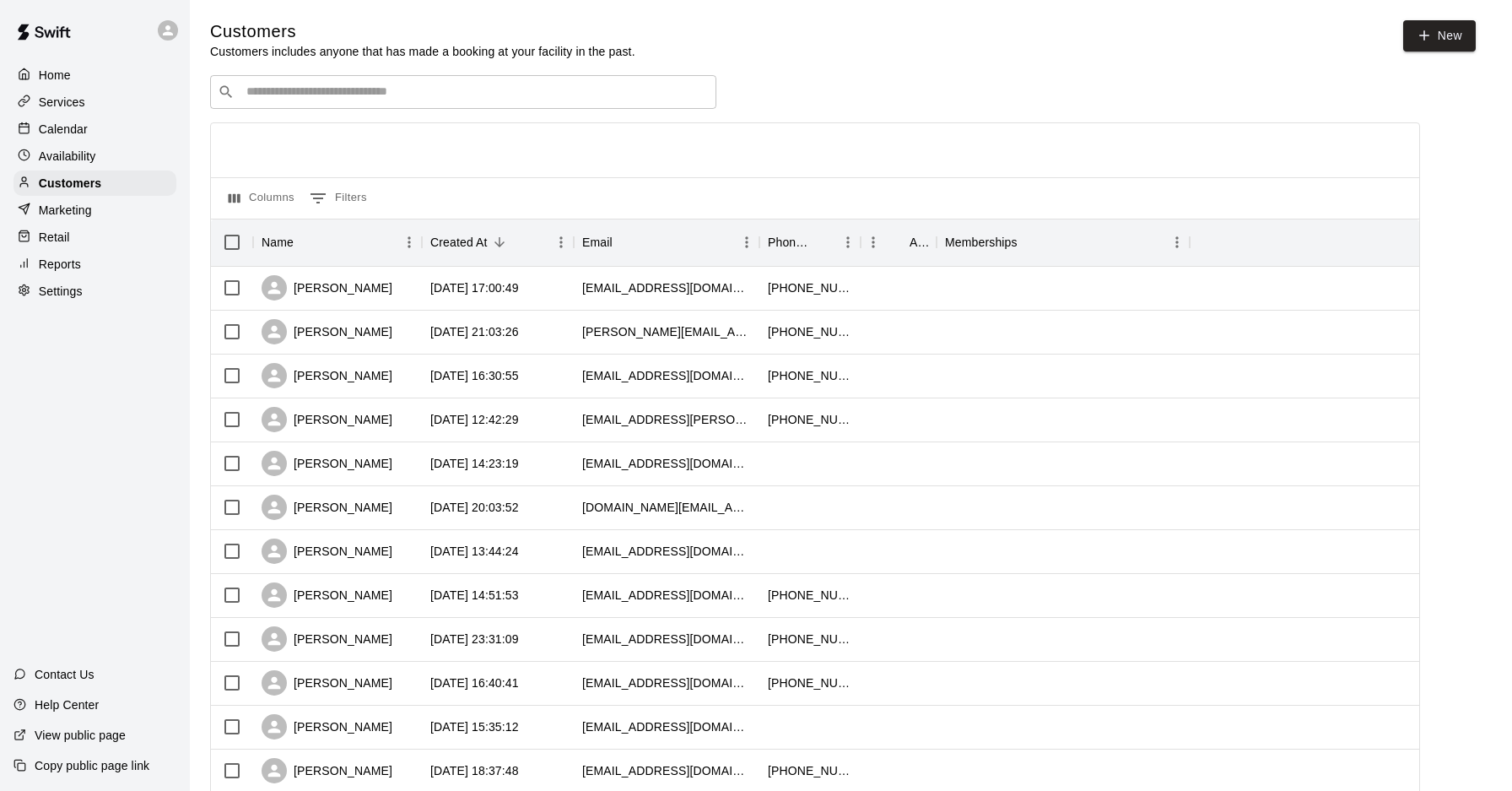
click at [449, 96] on input "Search customers by name or email" at bounding box center [475, 93] width 467 height 17
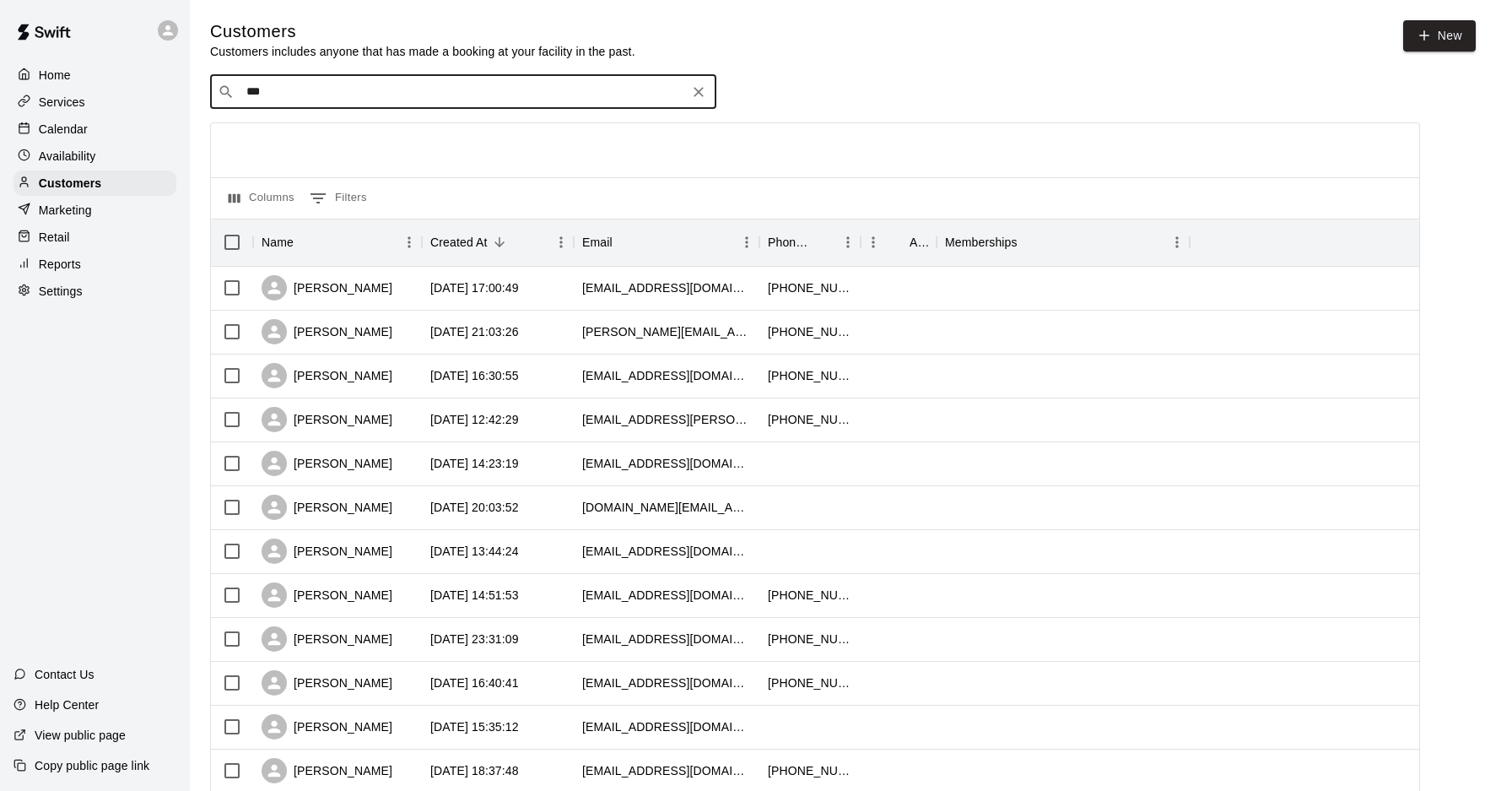
type input "****"
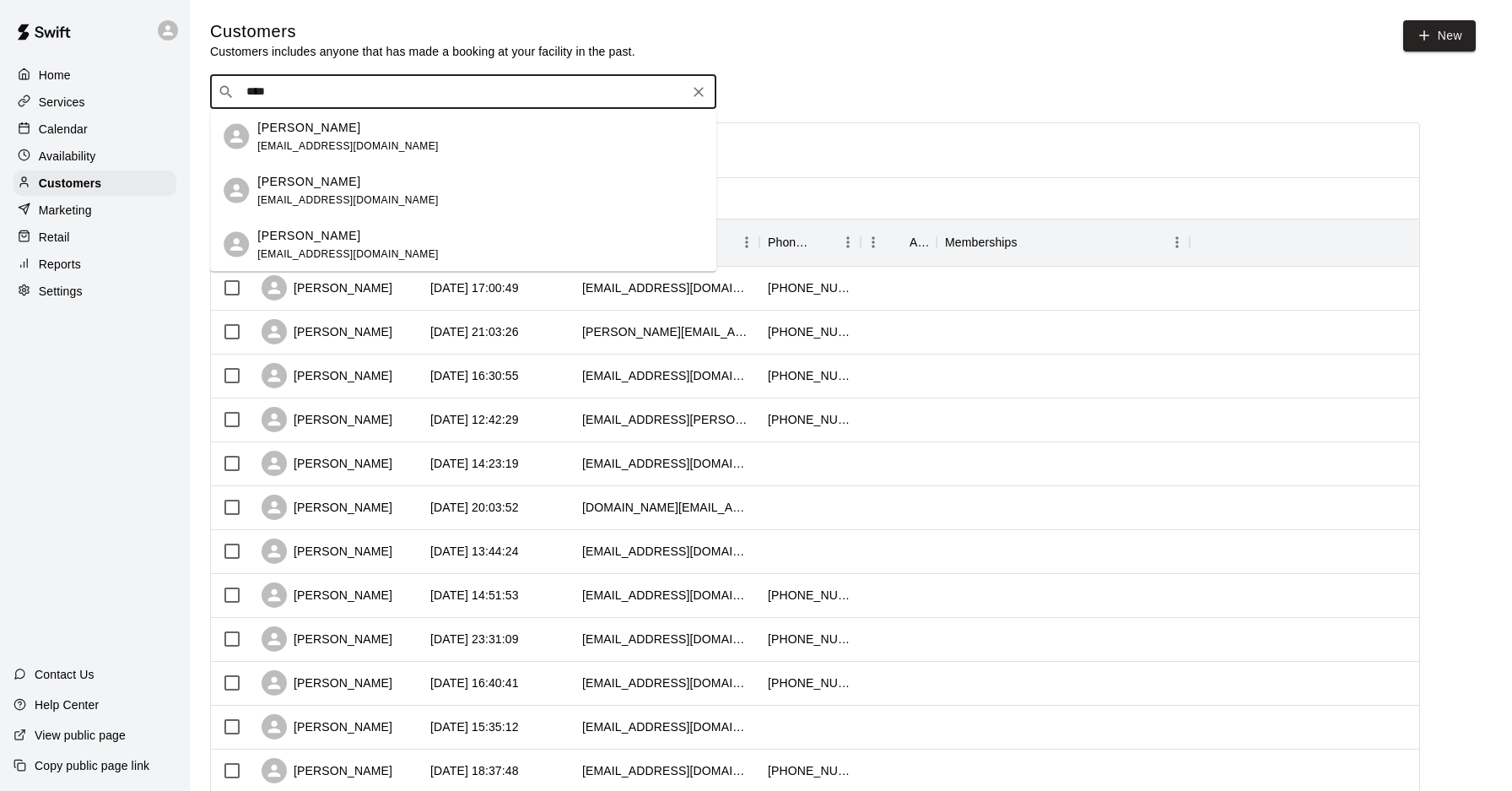
click at [341, 178] on p "[PERSON_NAME]" at bounding box center [309, 181] width 103 height 17
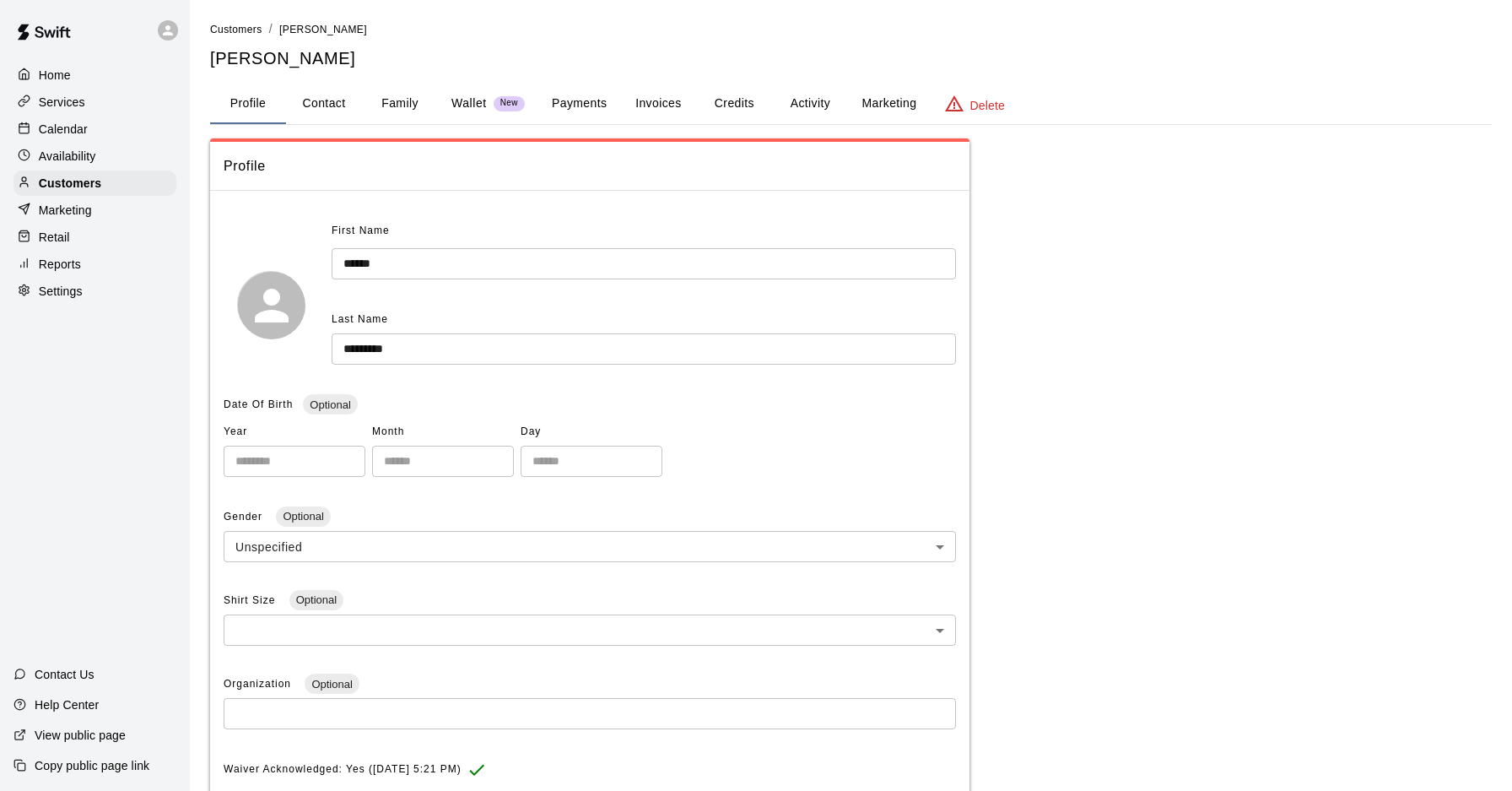
scroll to position [3, 0]
click at [64, 136] on p "Calendar" at bounding box center [63, 129] width 49 height 17
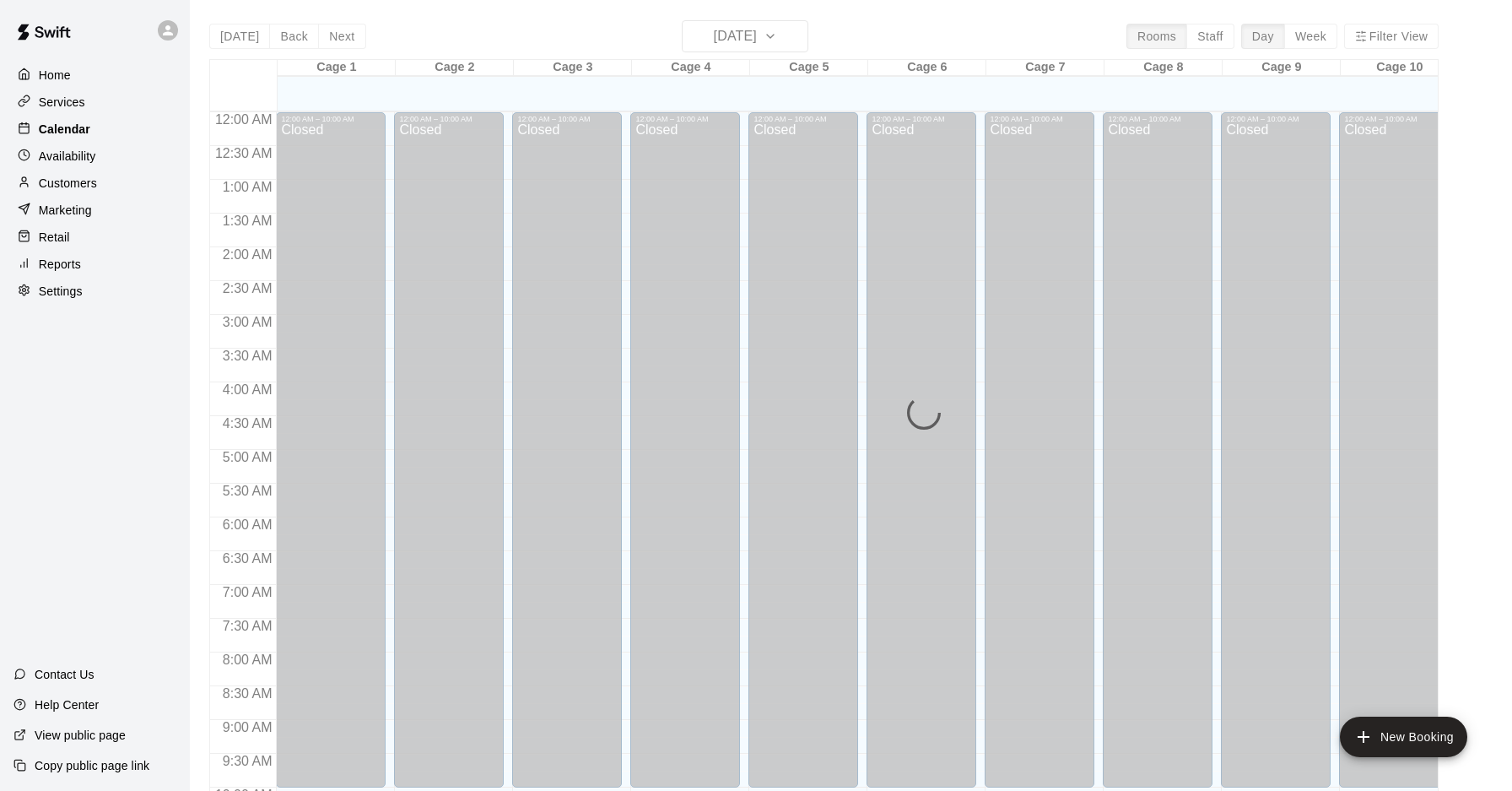
scroll to position [871, 0]
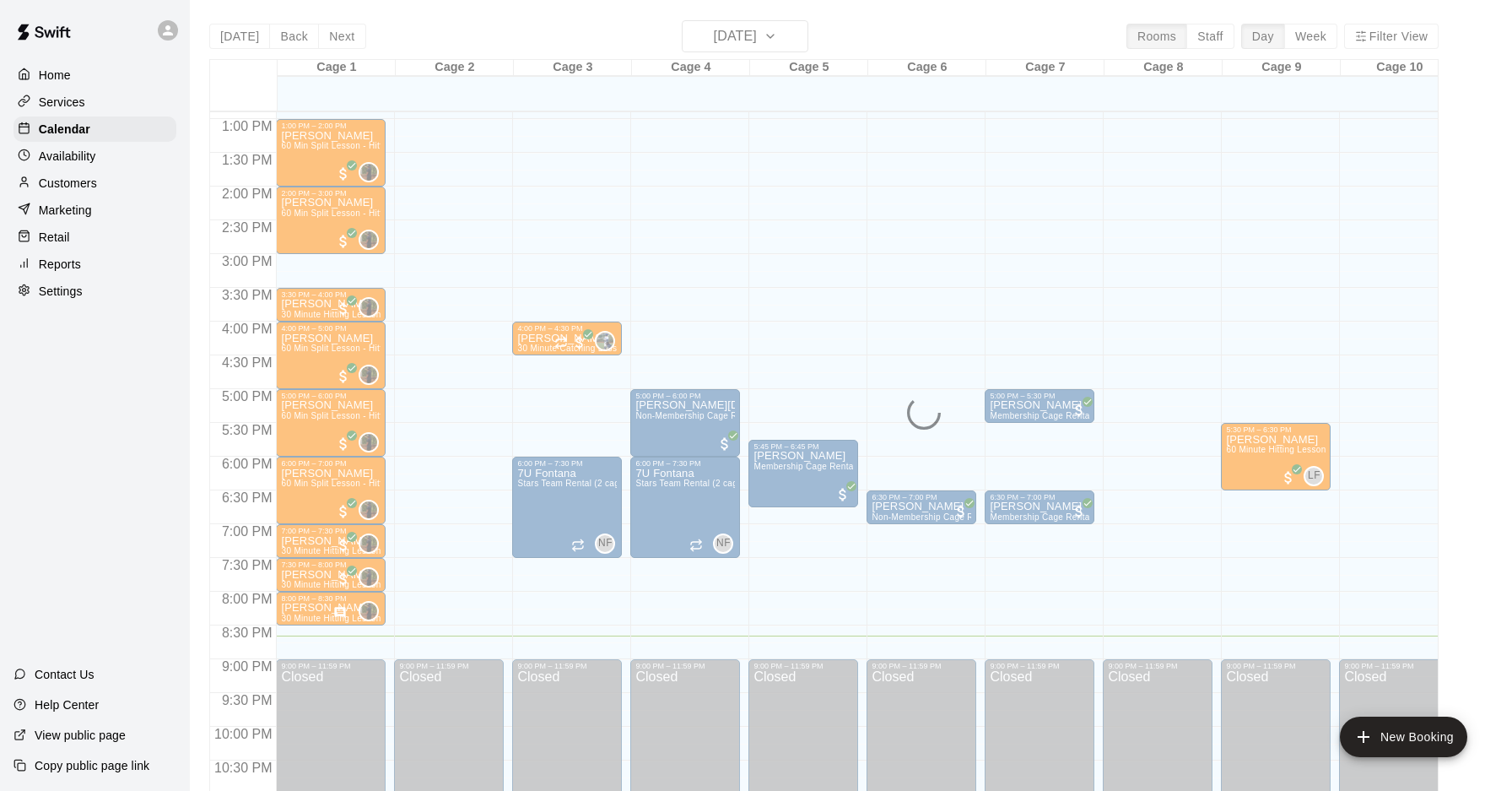
click at [62, 175] on p "Customers" at bounding box center [67, 183] width 58 height 17
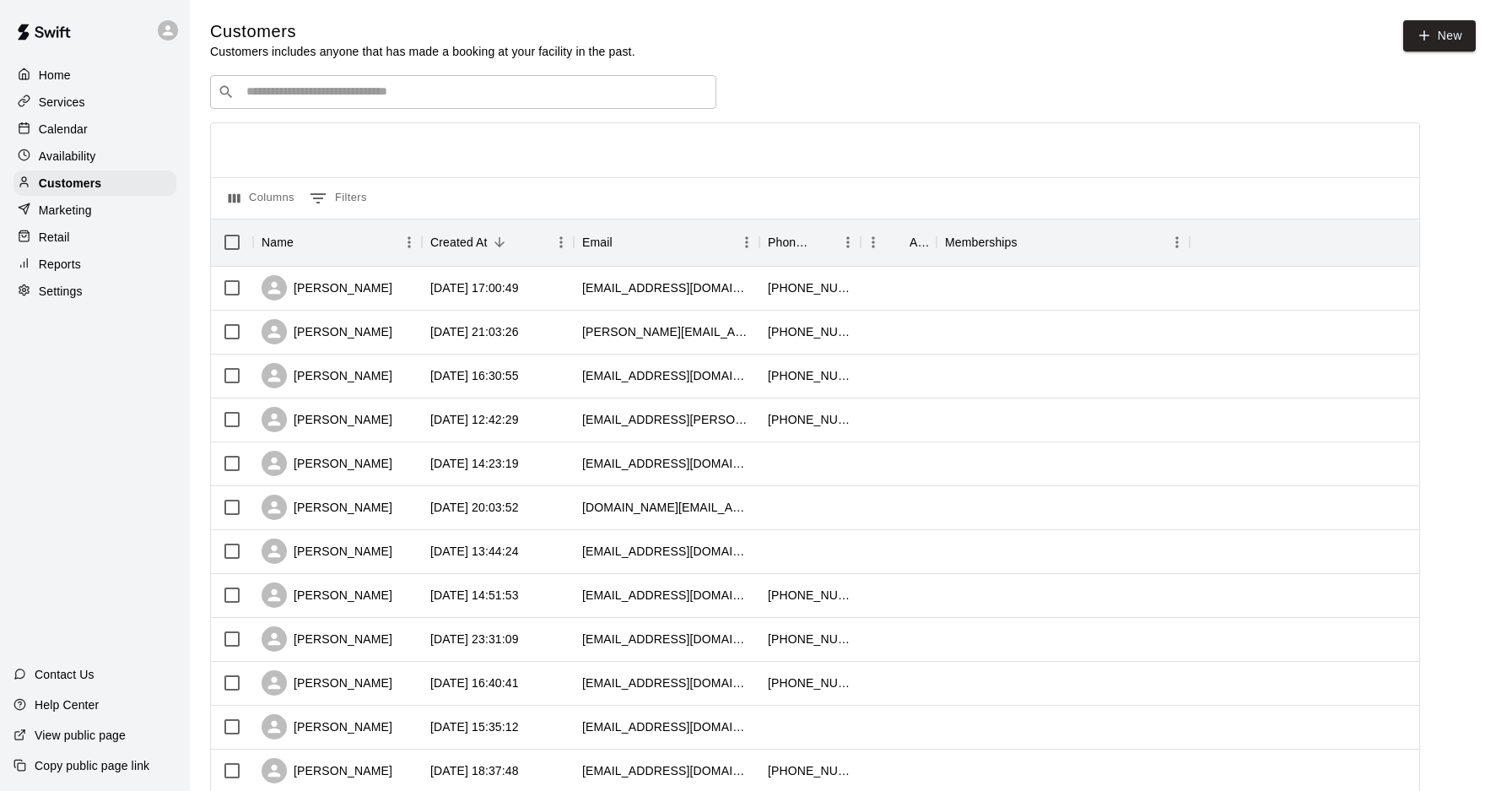
click at [407, 92] on input "Search customers by name or email" at bounding box center [475, 93] width 467 height 17
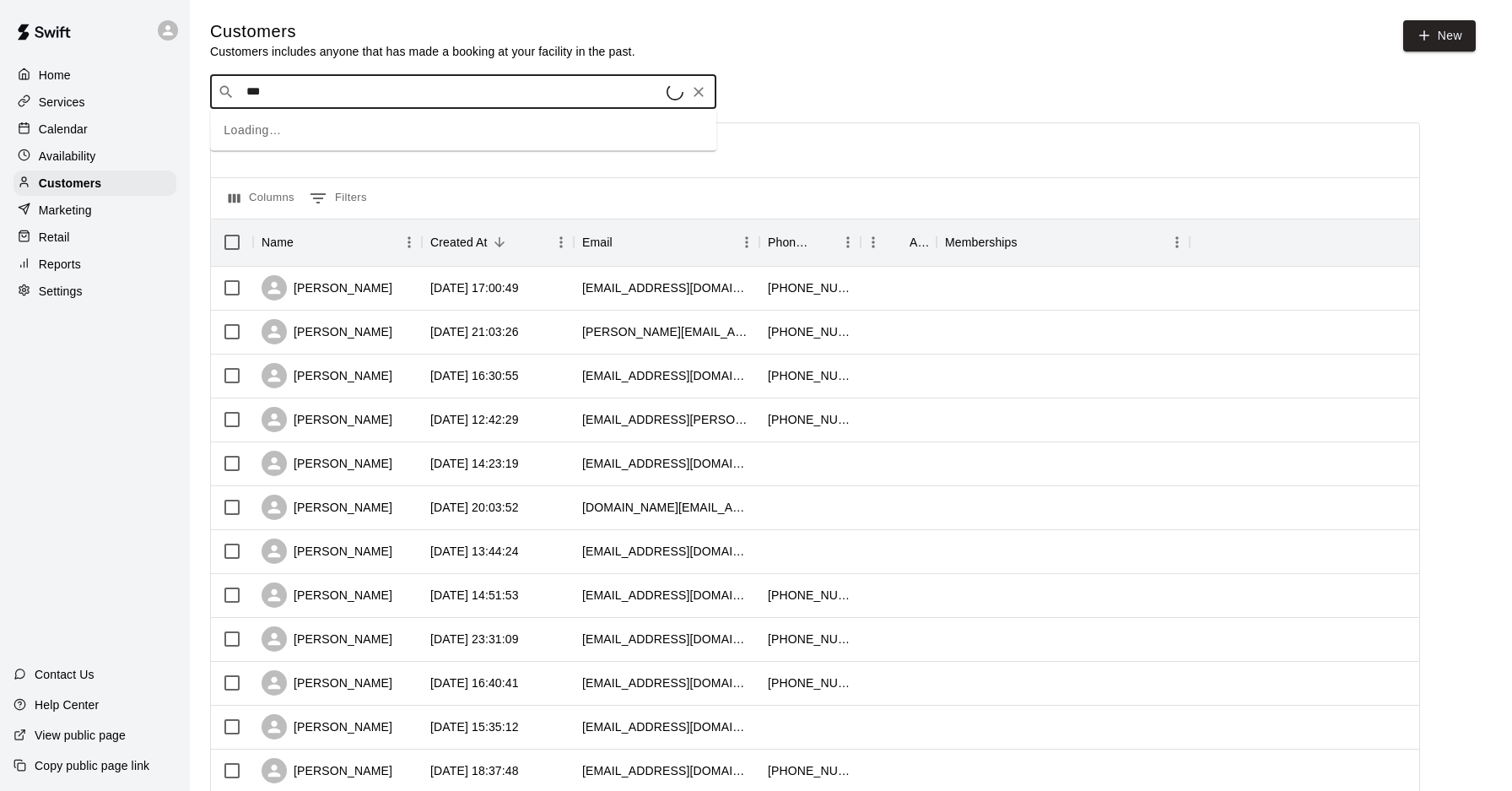
type input "****"
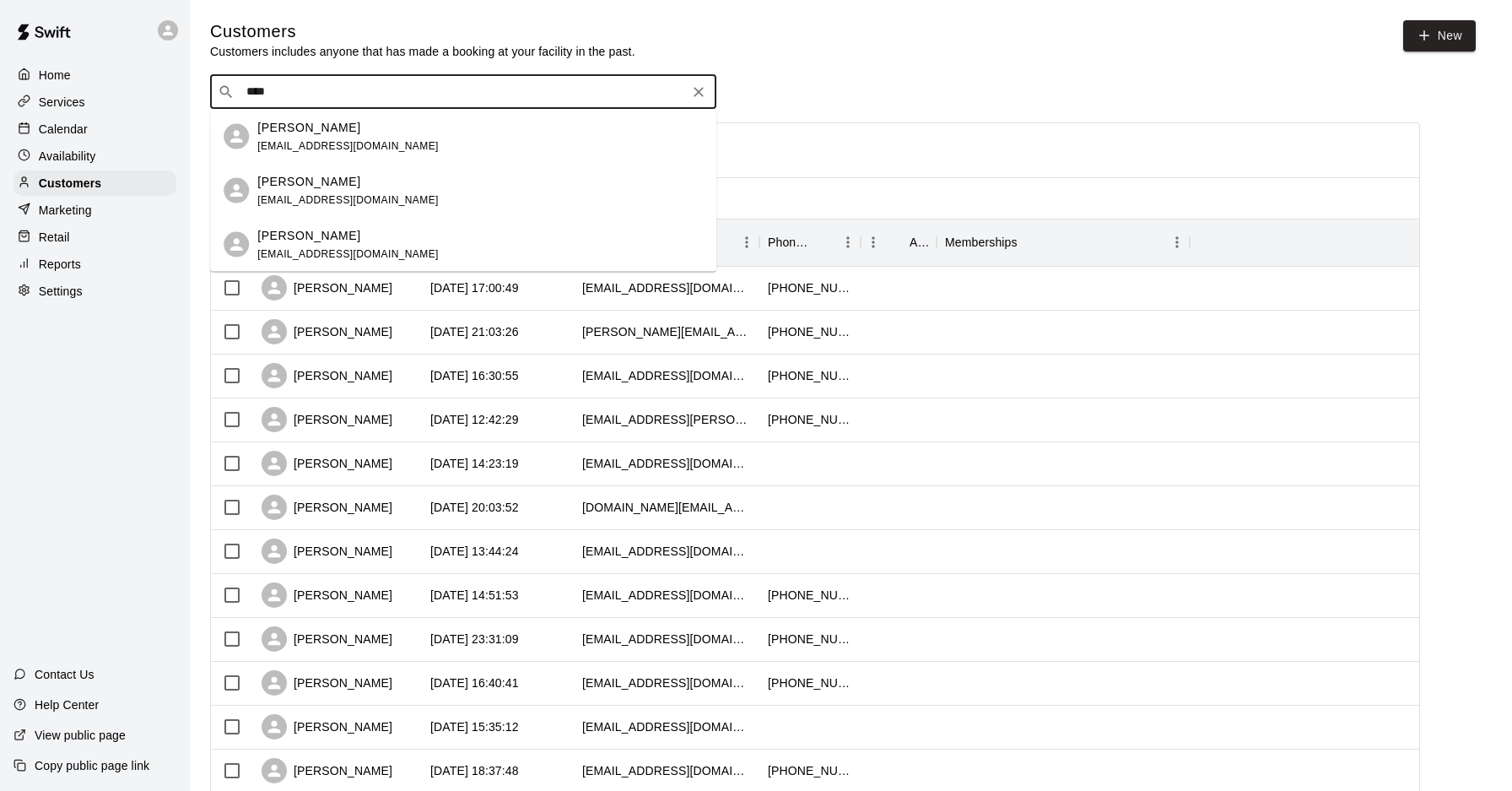
click at [362, 191] on div "[PERSON_NAME] [EMAIL_ADDRESS][DOMAIN_NAME]" at bounding box center [480, 190] width 445 height 36
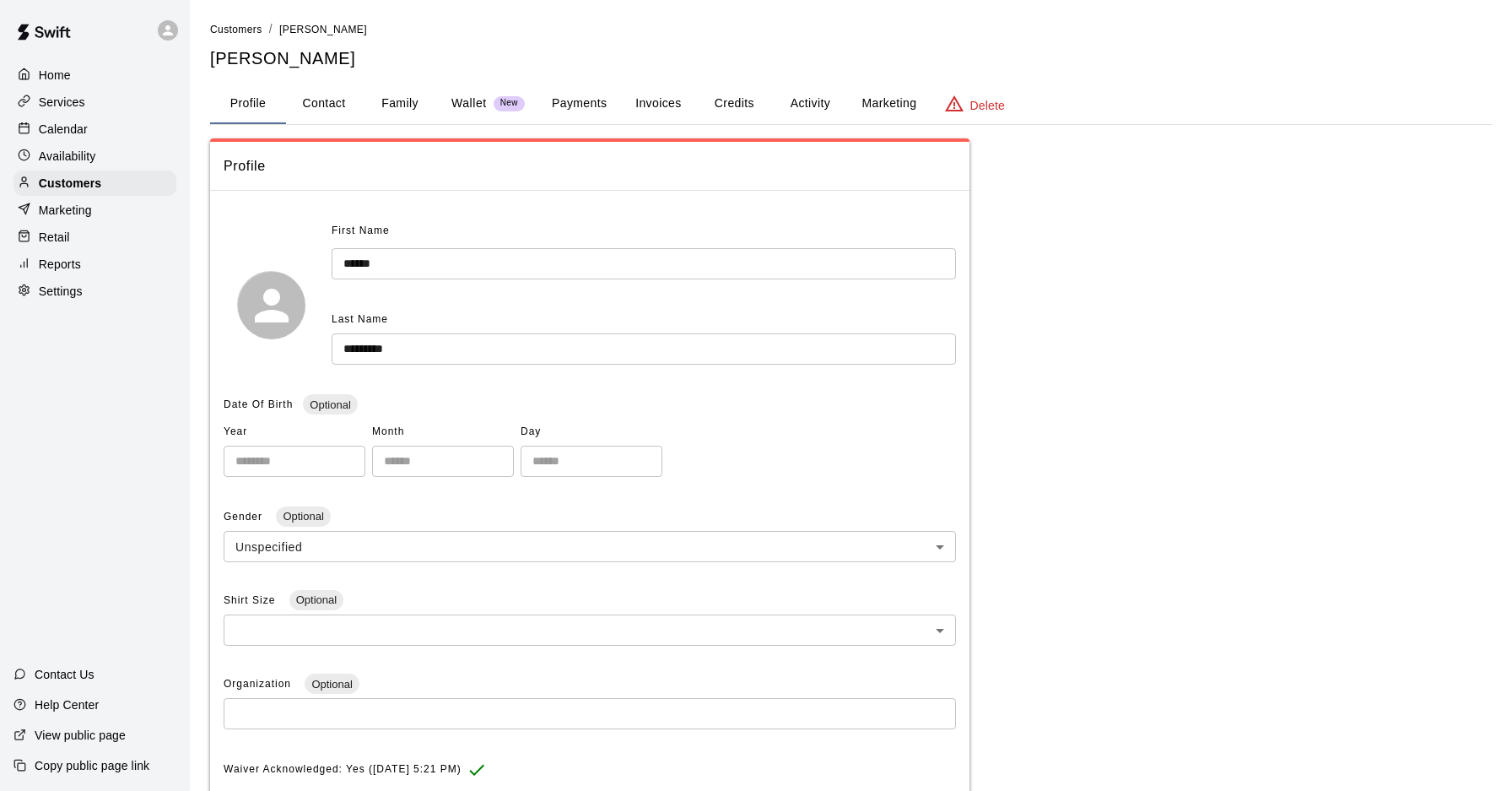
click at [793, 108] on button "Activity" at bounding box center [810, 104] width 76 height 41
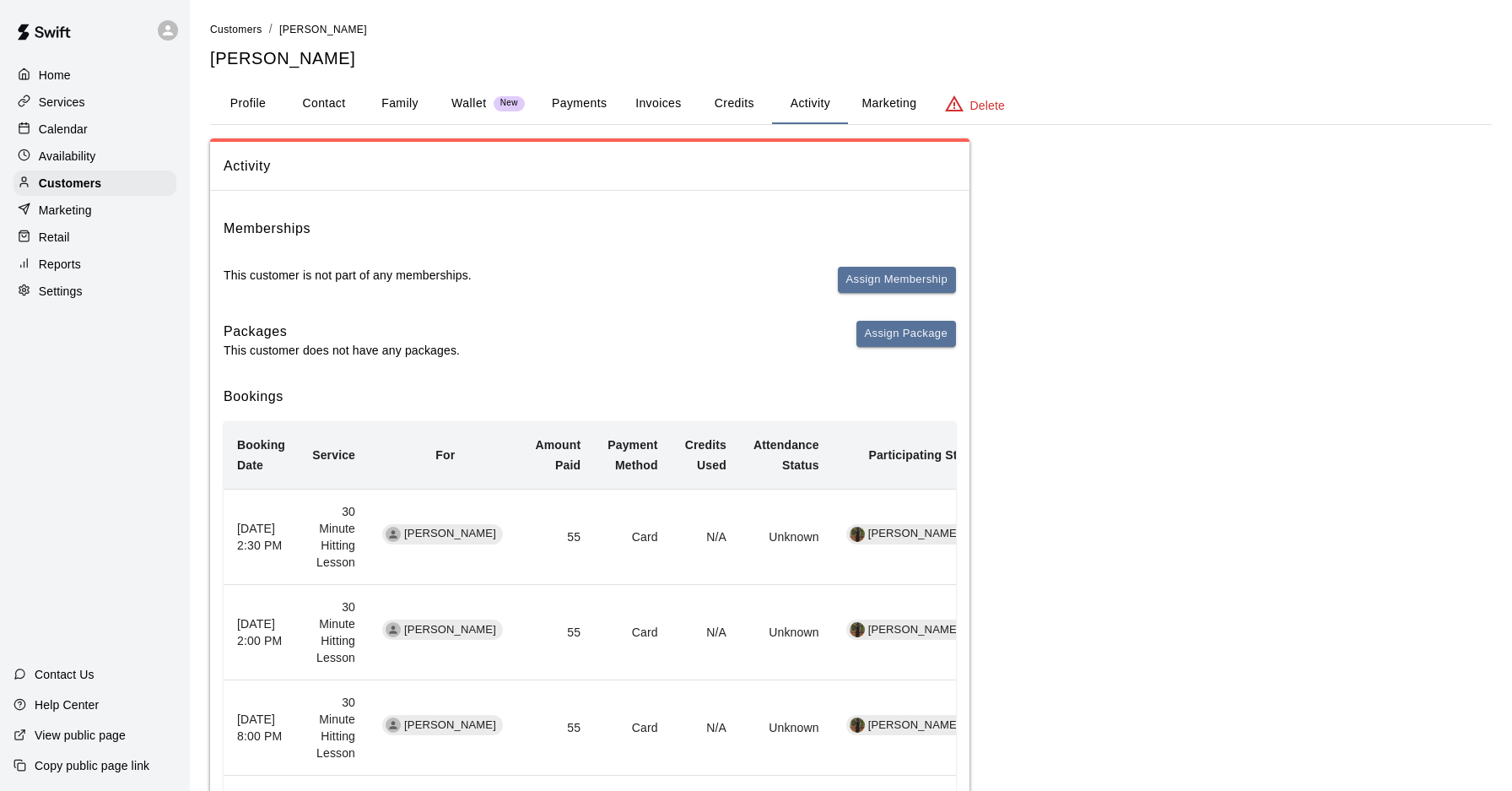
scroll to position [7, 0]
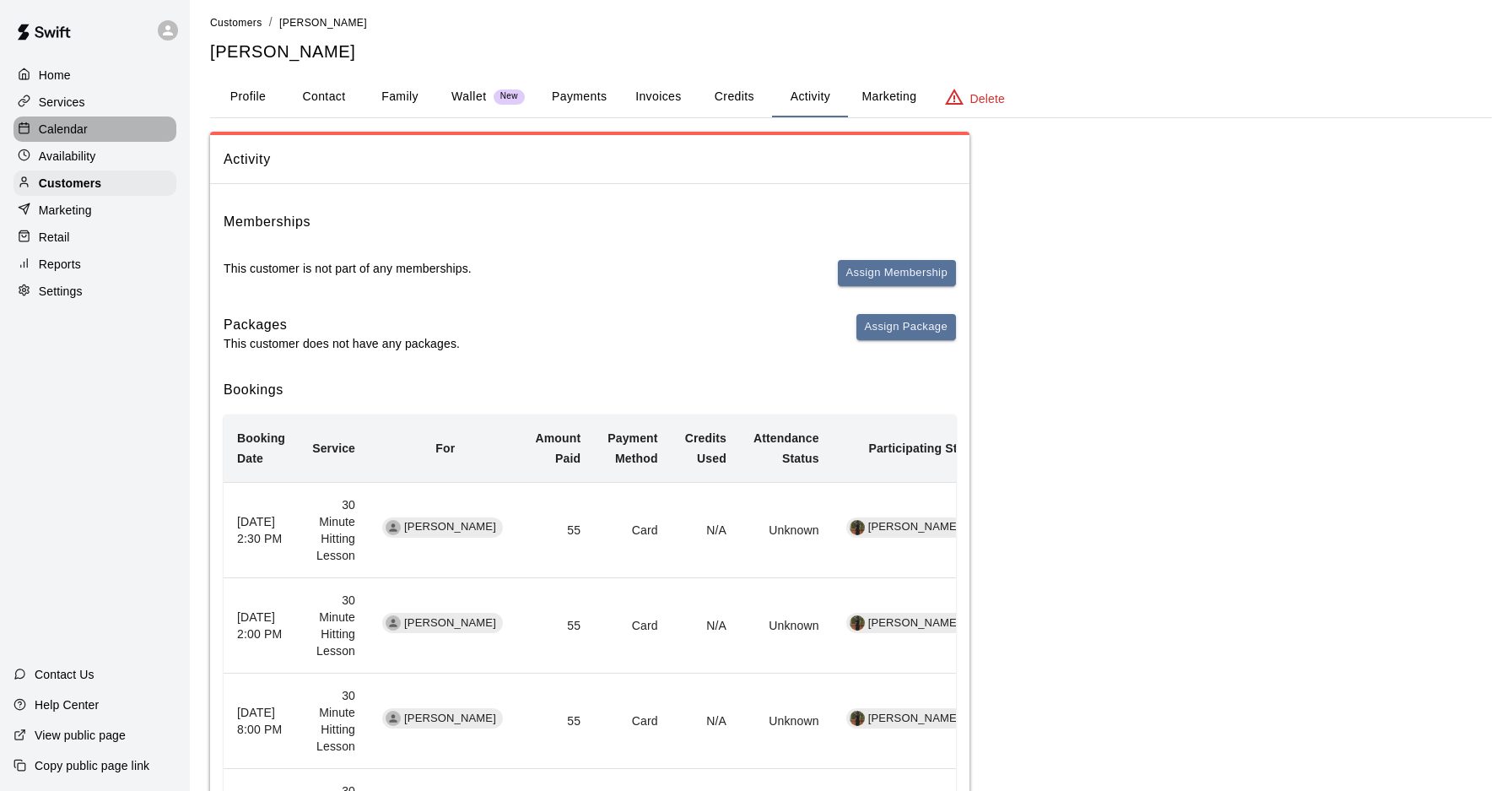
click at [76, 134] on p "Calendar" at bounding box center [63, 129] width 49 height 17
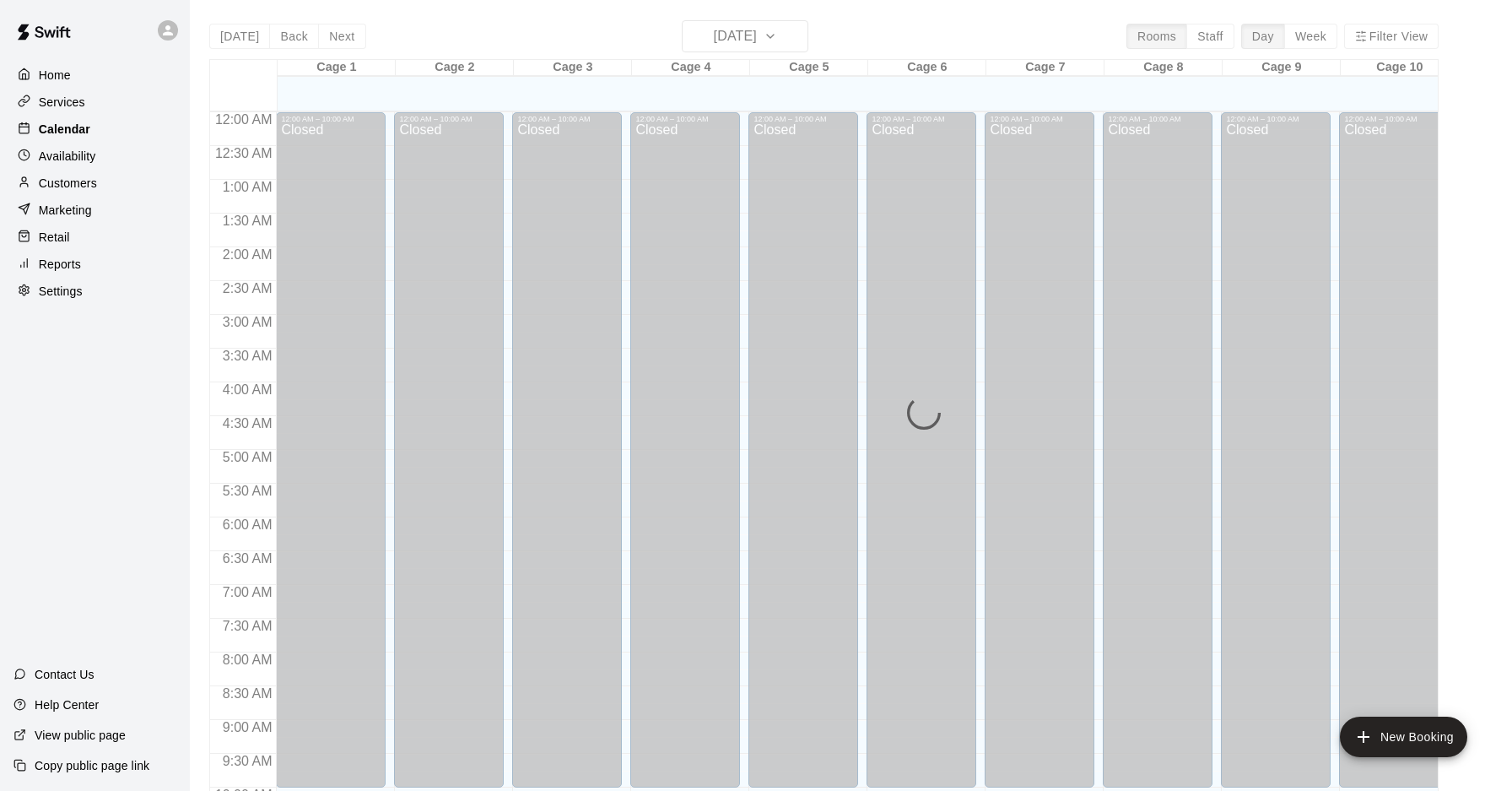
scroll to position [871, 0]
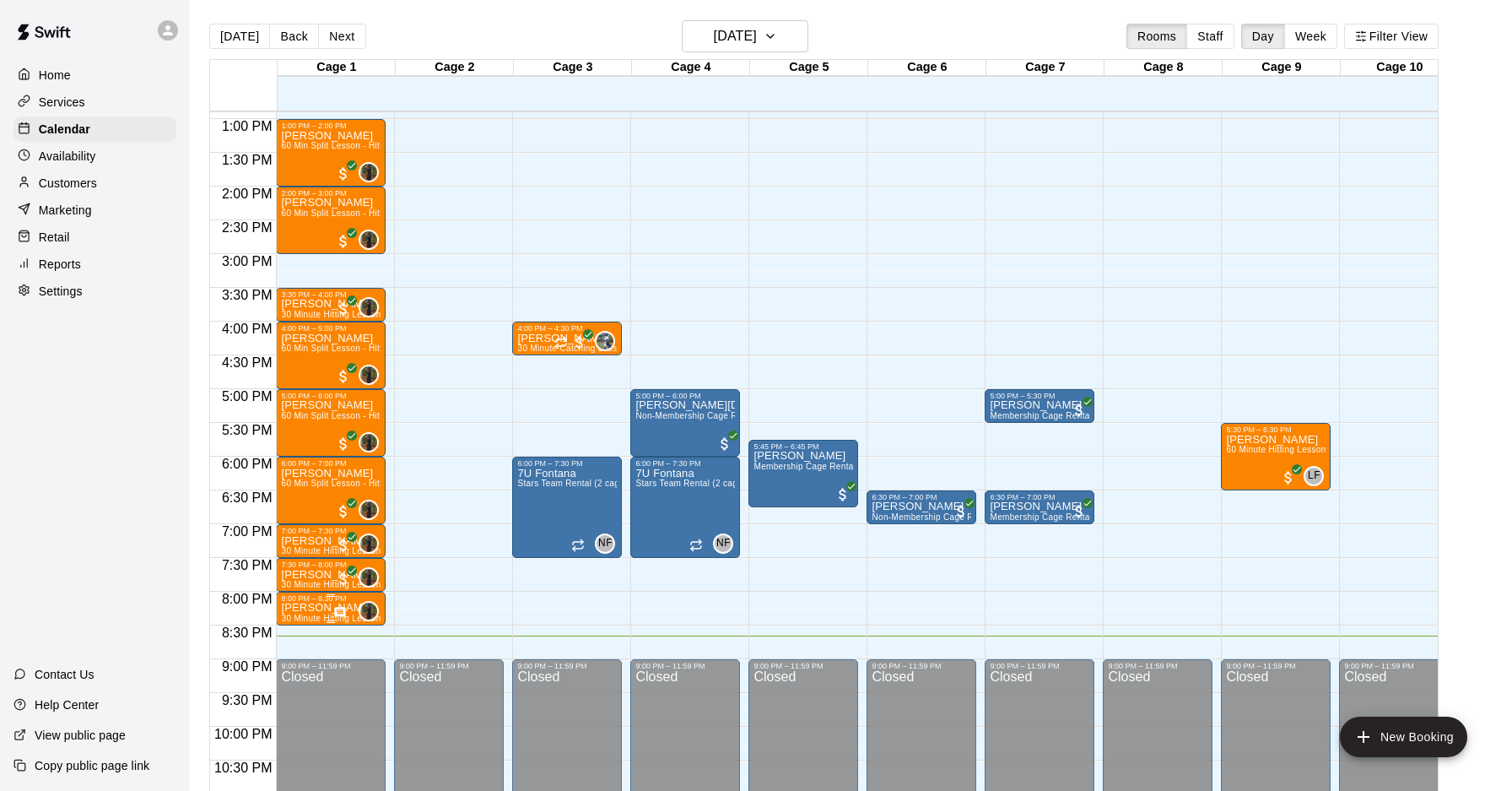
click at [311, 621] on div at bounding box center [330, 621] width 99 height 3
click at [293, 728] on button "delete" at bounding box center [298, 717] width 34 height 34
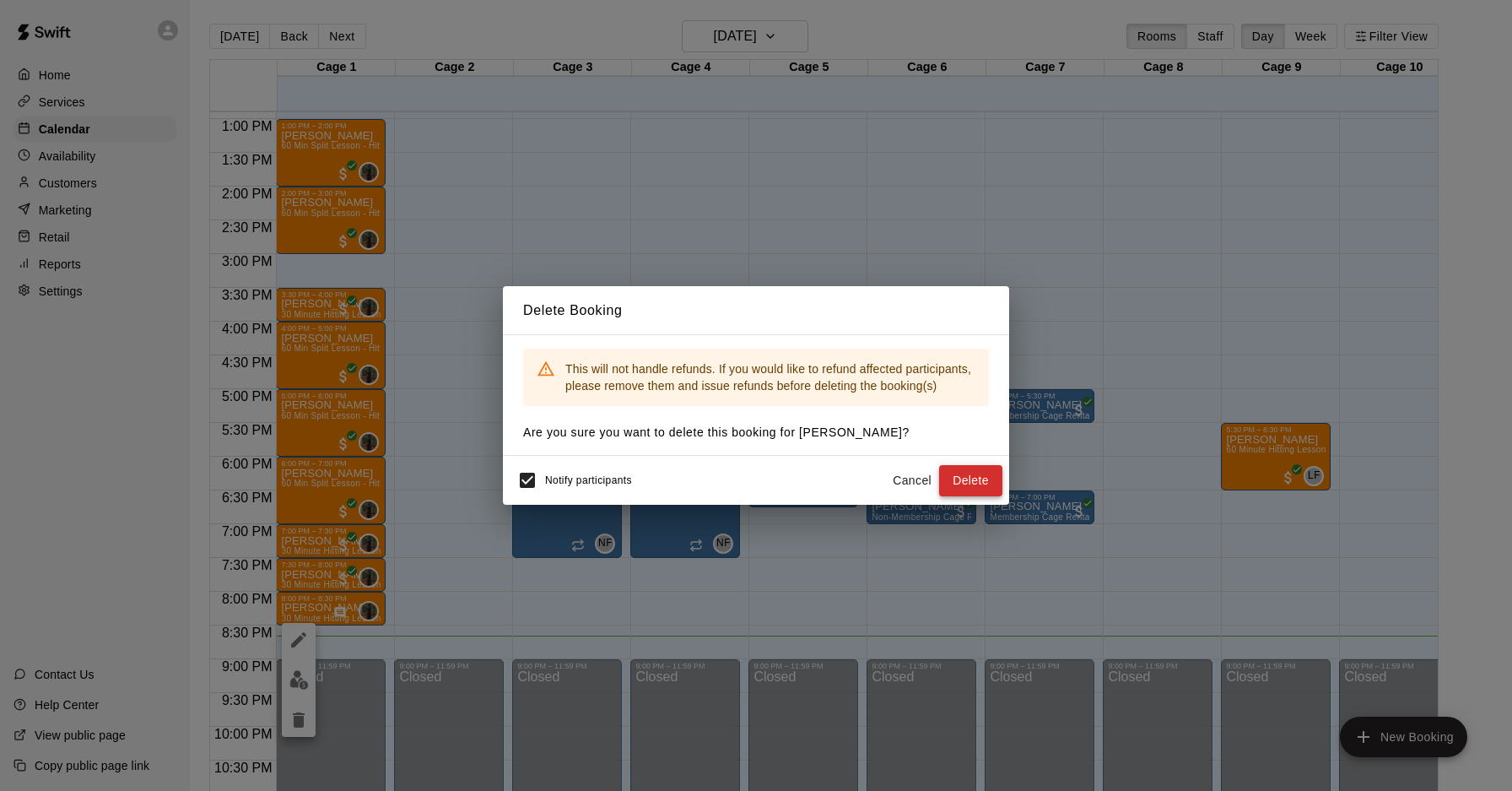
click at [960, 474] on button "Delete" at bounding box center [971, 481] width 63 height 31
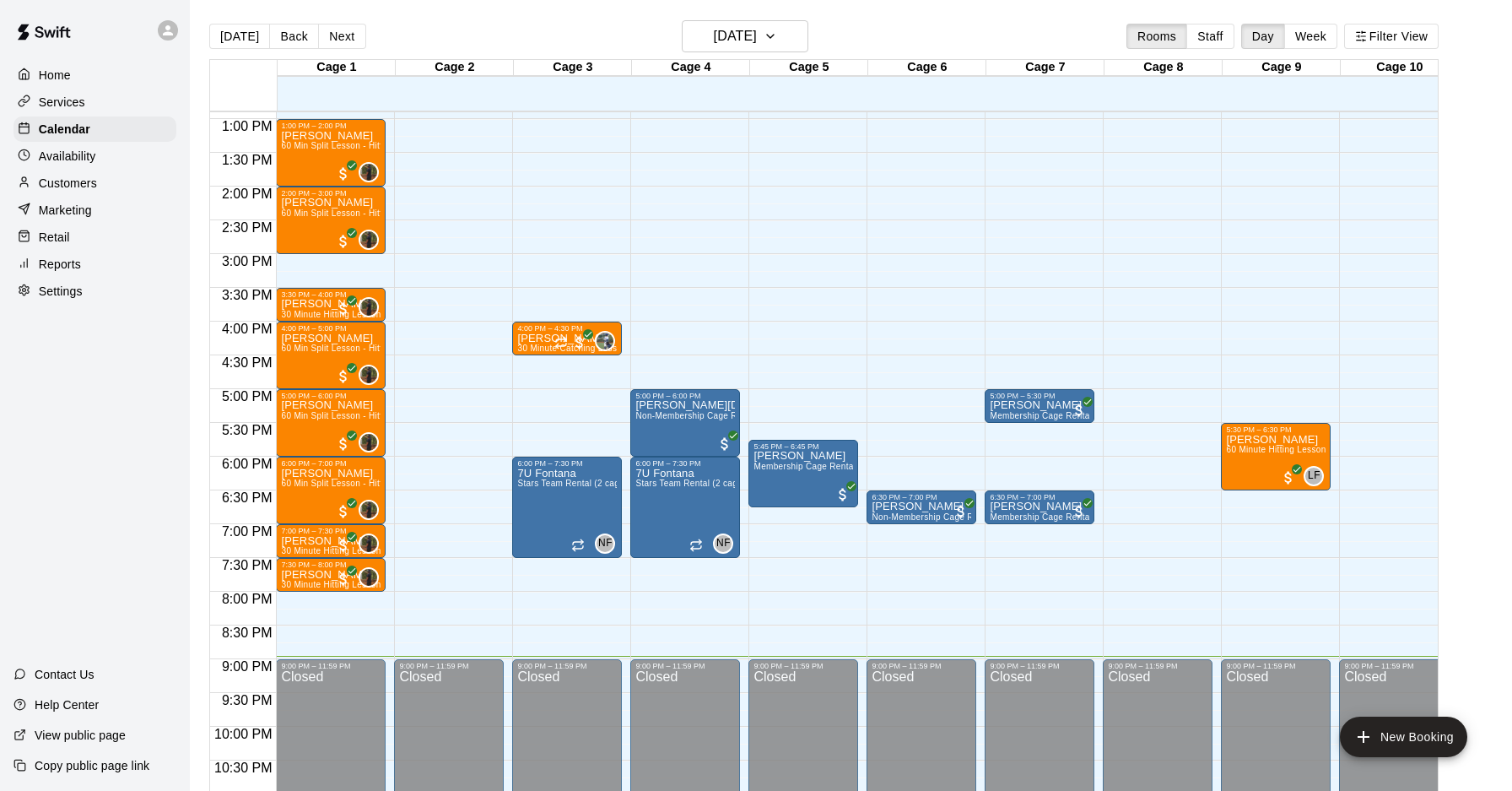
scroll to position [0, 0]
